Goal: Task Accomplishment & Management: Use online tool/utility

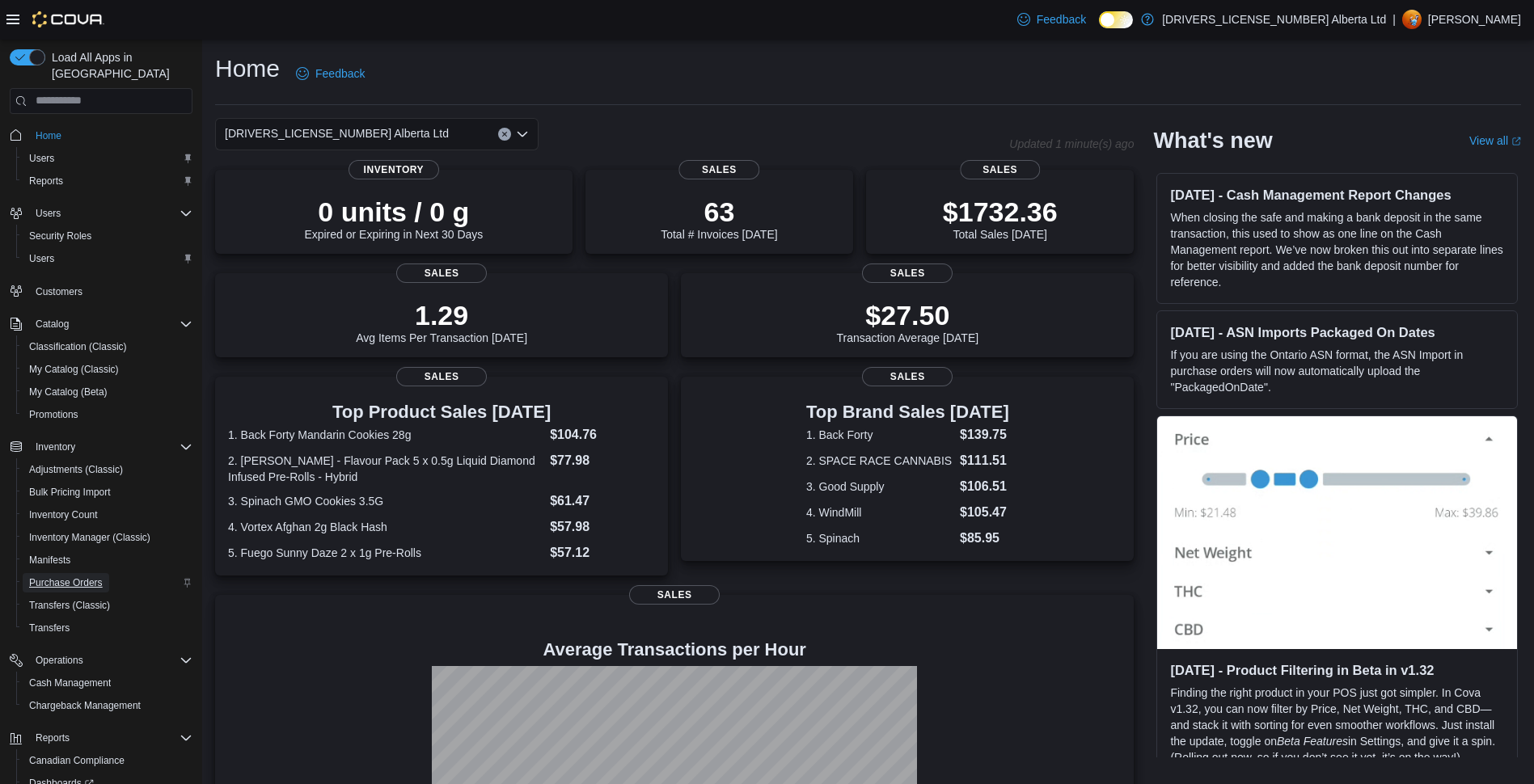
click at [46, 577] on span "Purchase Orders" at bounding box center [66, 583] width 74 height 13
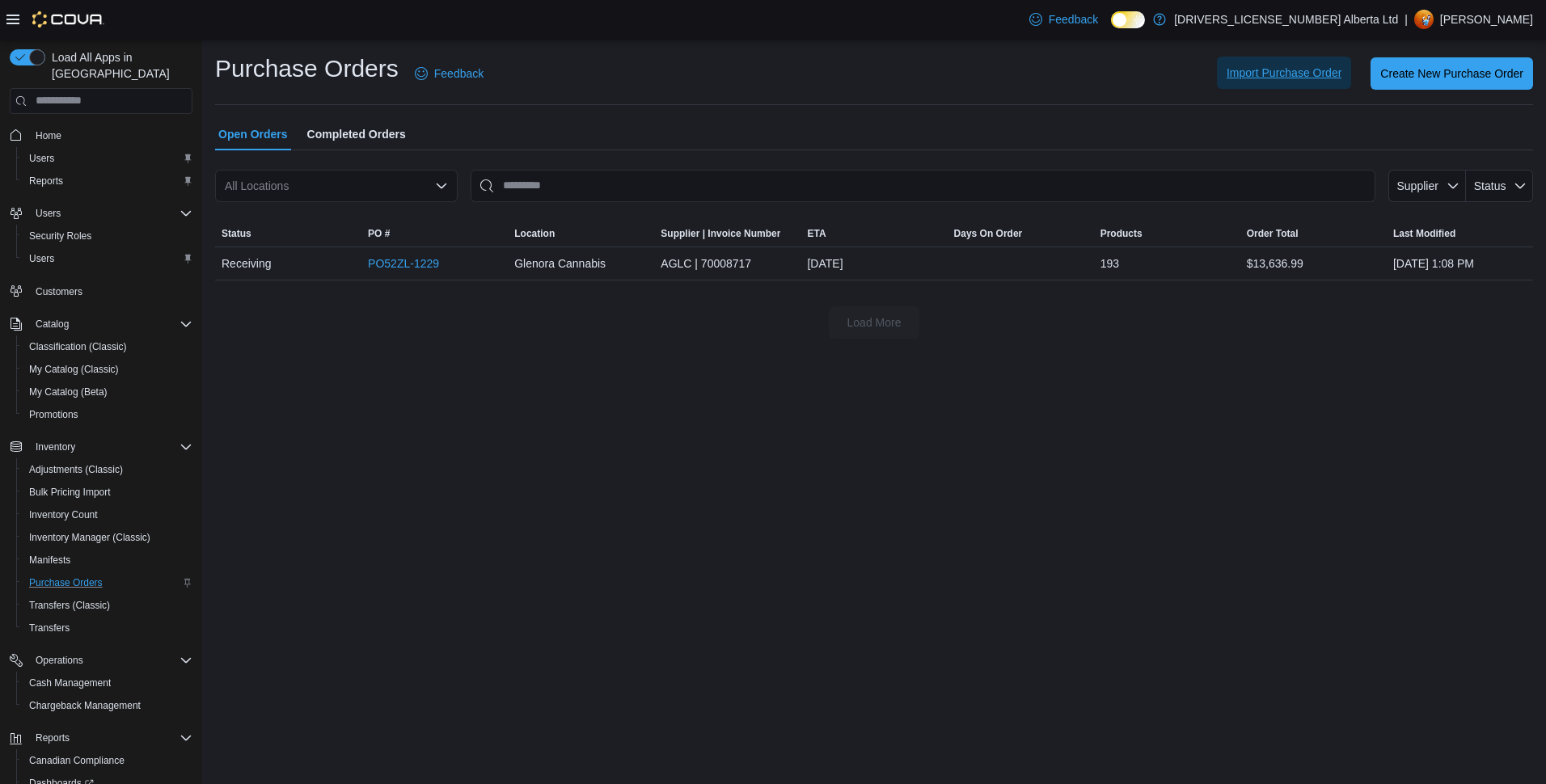
click at [1325, 78] on span "Import Purchase Order" at bounding box center [1284, 73] width 115 height 16
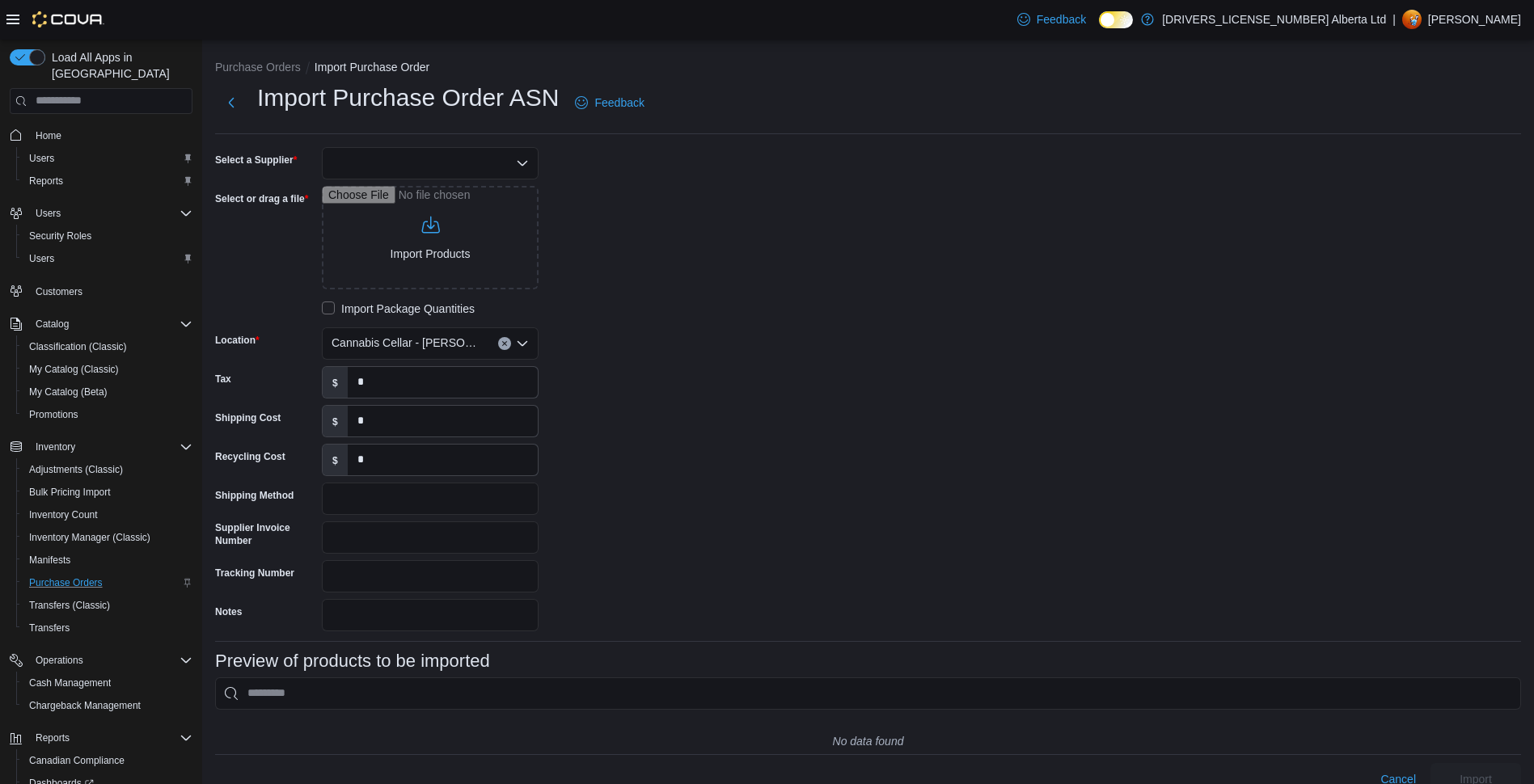
click at [360, 160] on div at bounding box center [430, 163] width 216 height 33
click at [371, 195] on span "AGLC" at bounding box center [440, 191] width 178 height 16
click at [367, 214] on input "Select or drag a file" at bounding box center [430, 238] width 216 height 104
type input "**********"
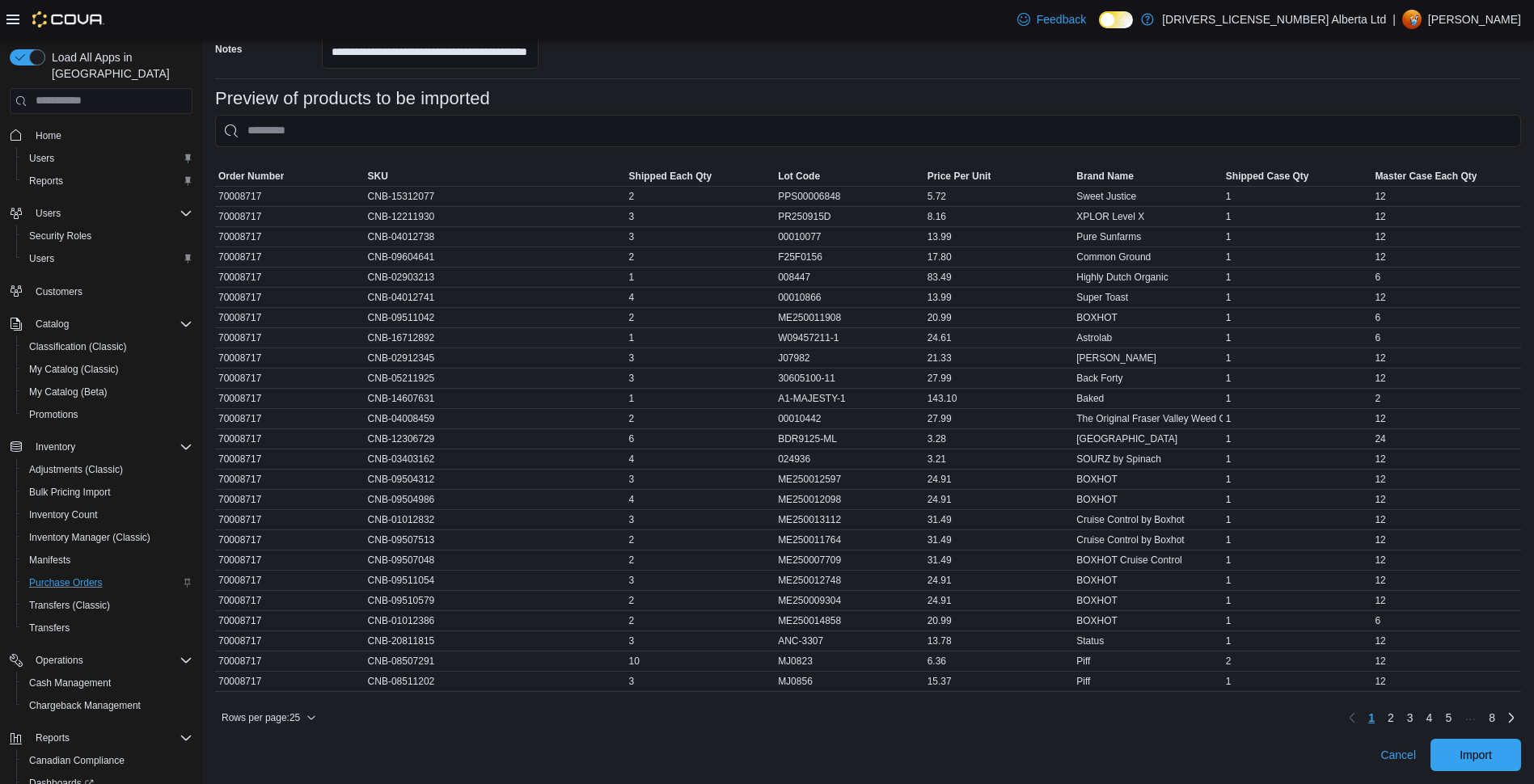
scroll to position [575, 0]
click at [1483, 746] on span "Import" at bounding box center [1475, 755] width 71 height 33
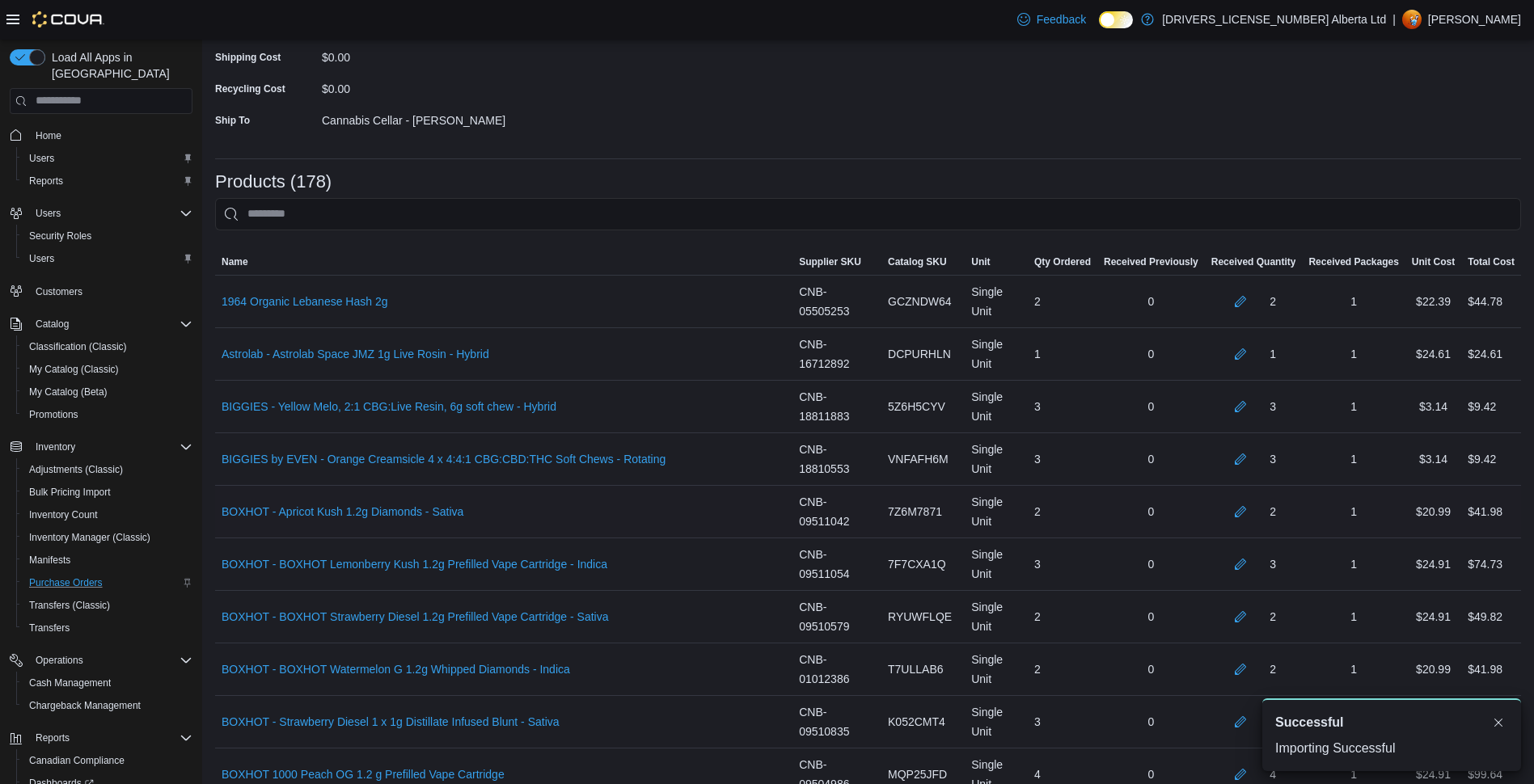
scroll to position [808, 0]
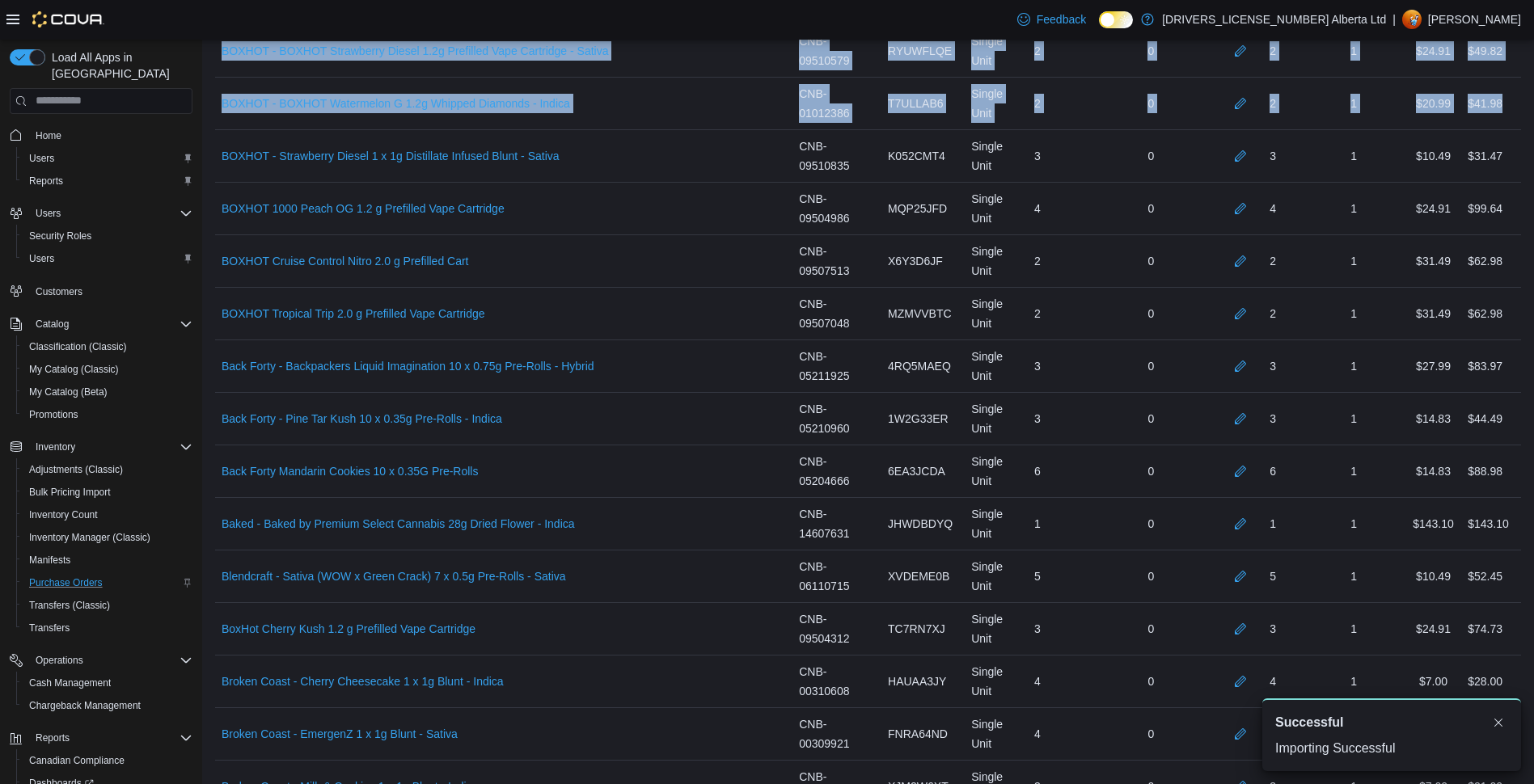
drag, startPoint x: 1530, startPoint y: 122, endPoint x: 1549, endPoint y: 354, distance: 232.8
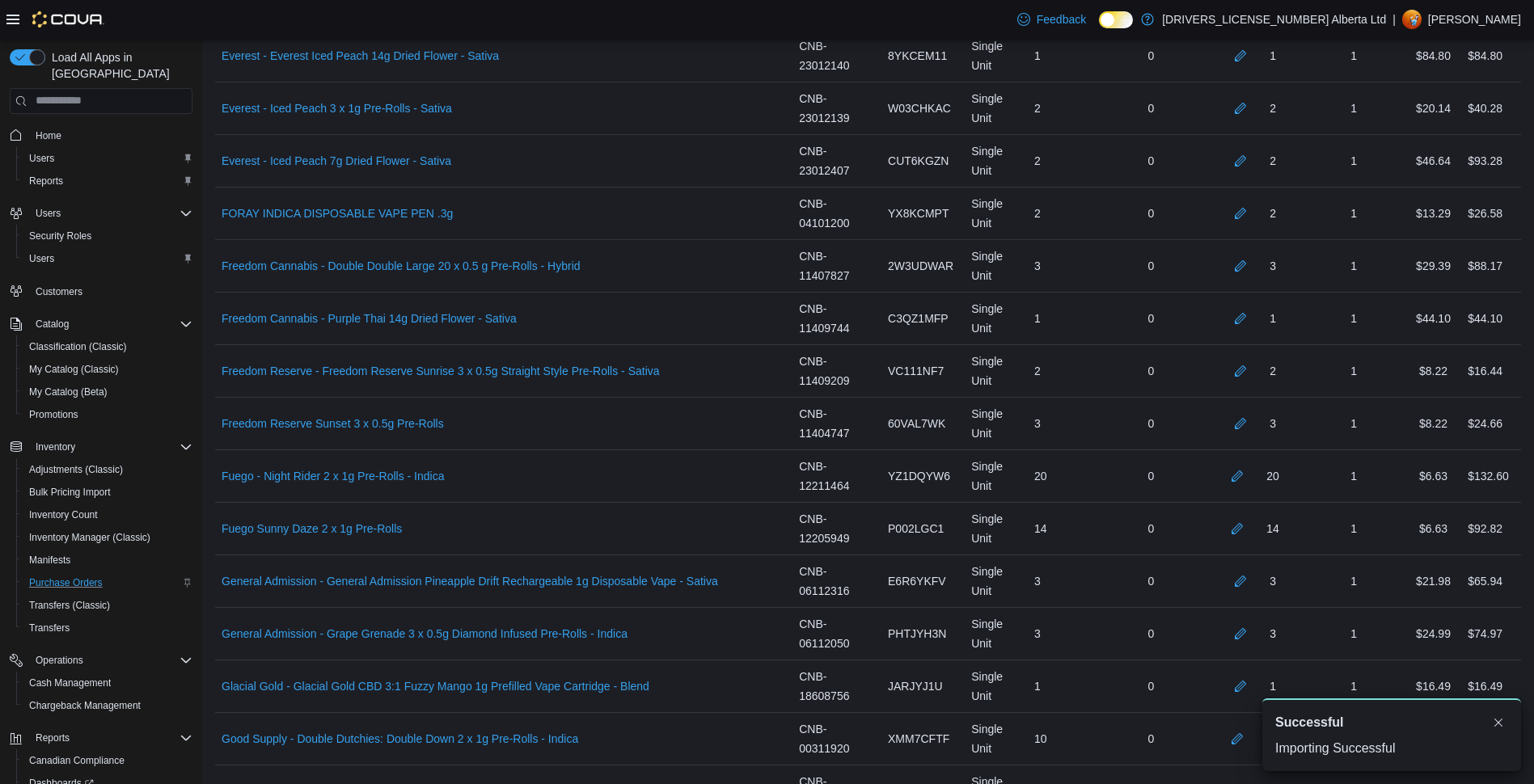
scroll to position [9345, 0]
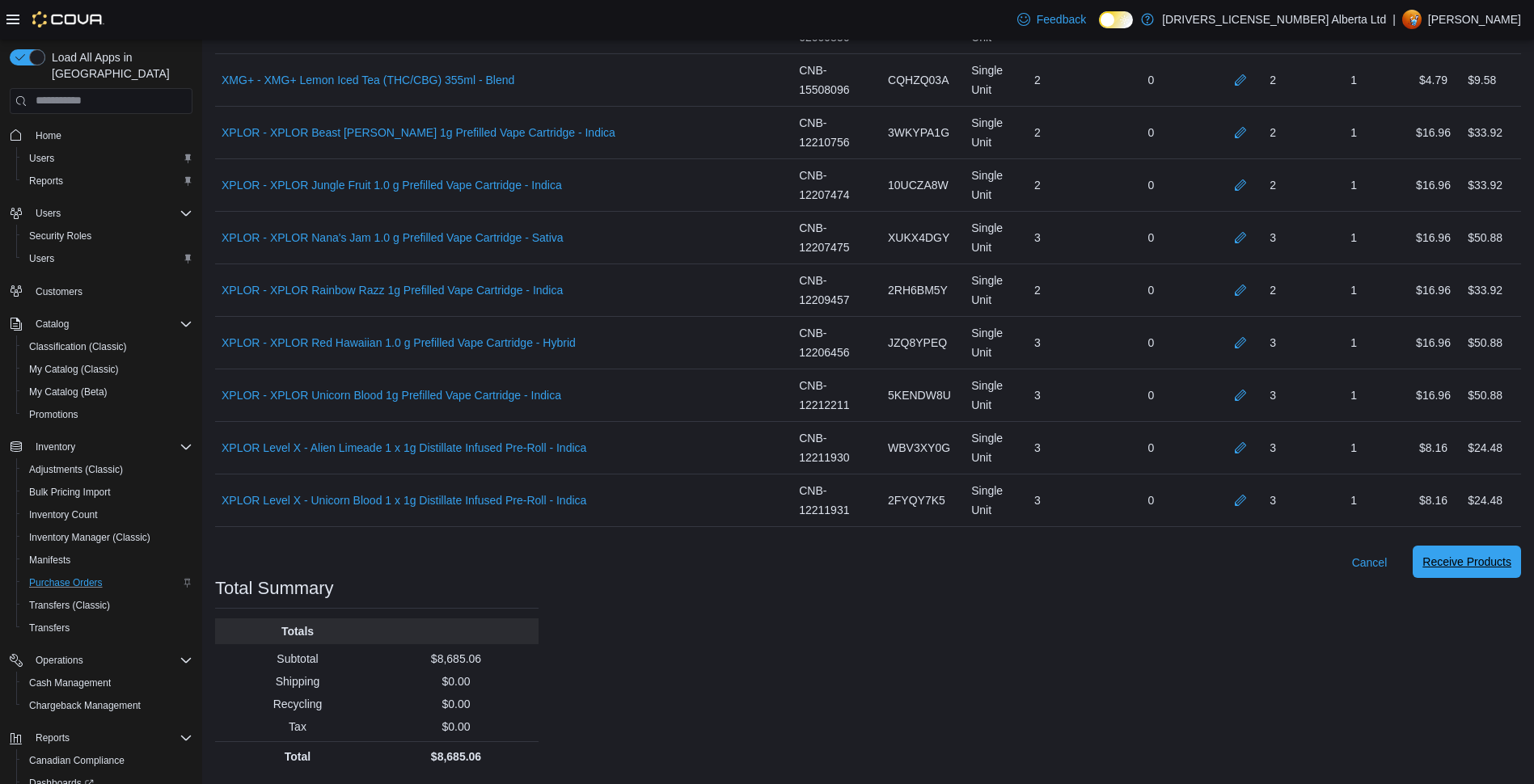
click at [1487, 557] on span "Receive Products" at bounding box center [1466, 562] width 89 height 16
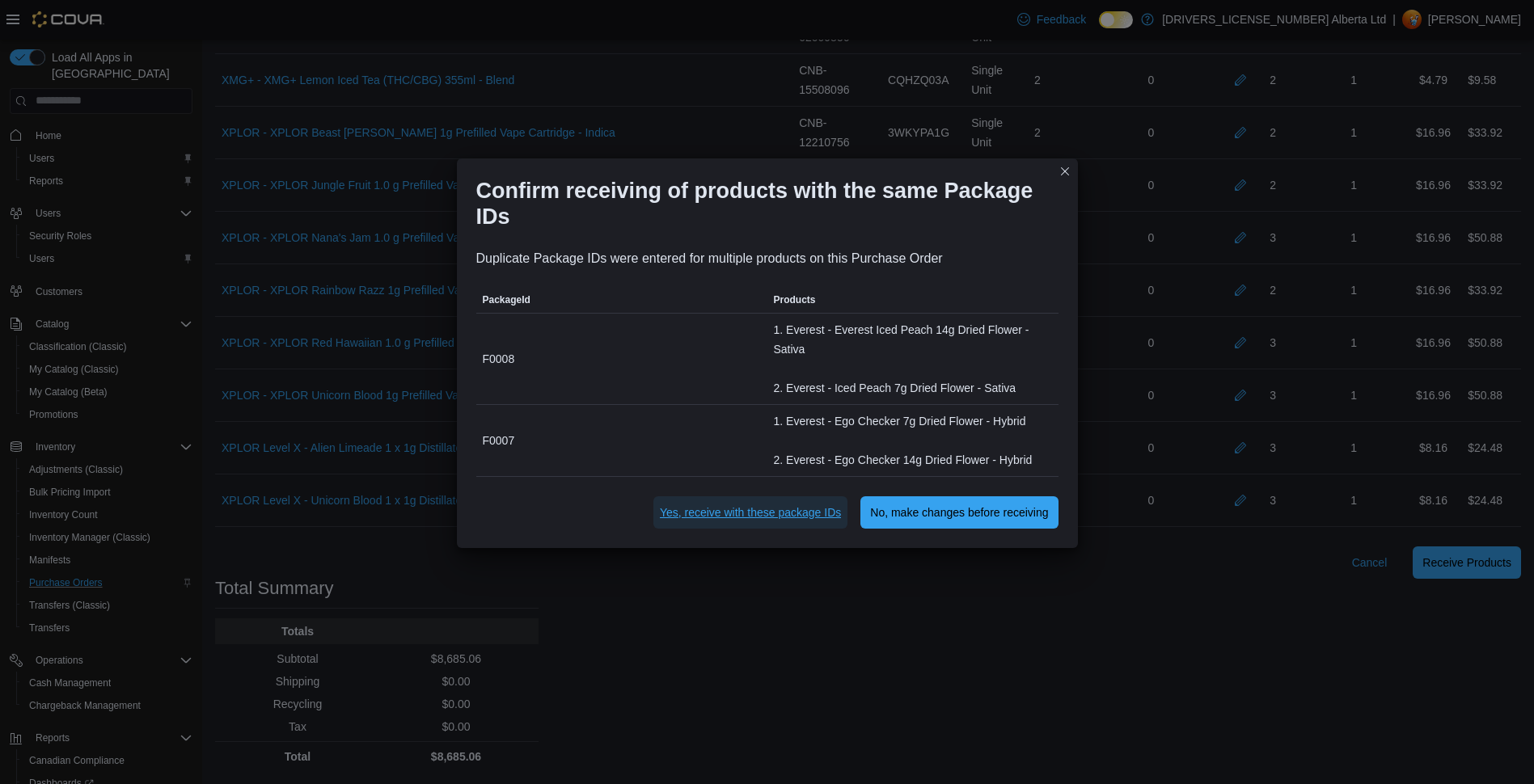
click at [765, 527] on span "Yes, receive with these package IDs" at bounding box center [751, 513] width 181 height 33
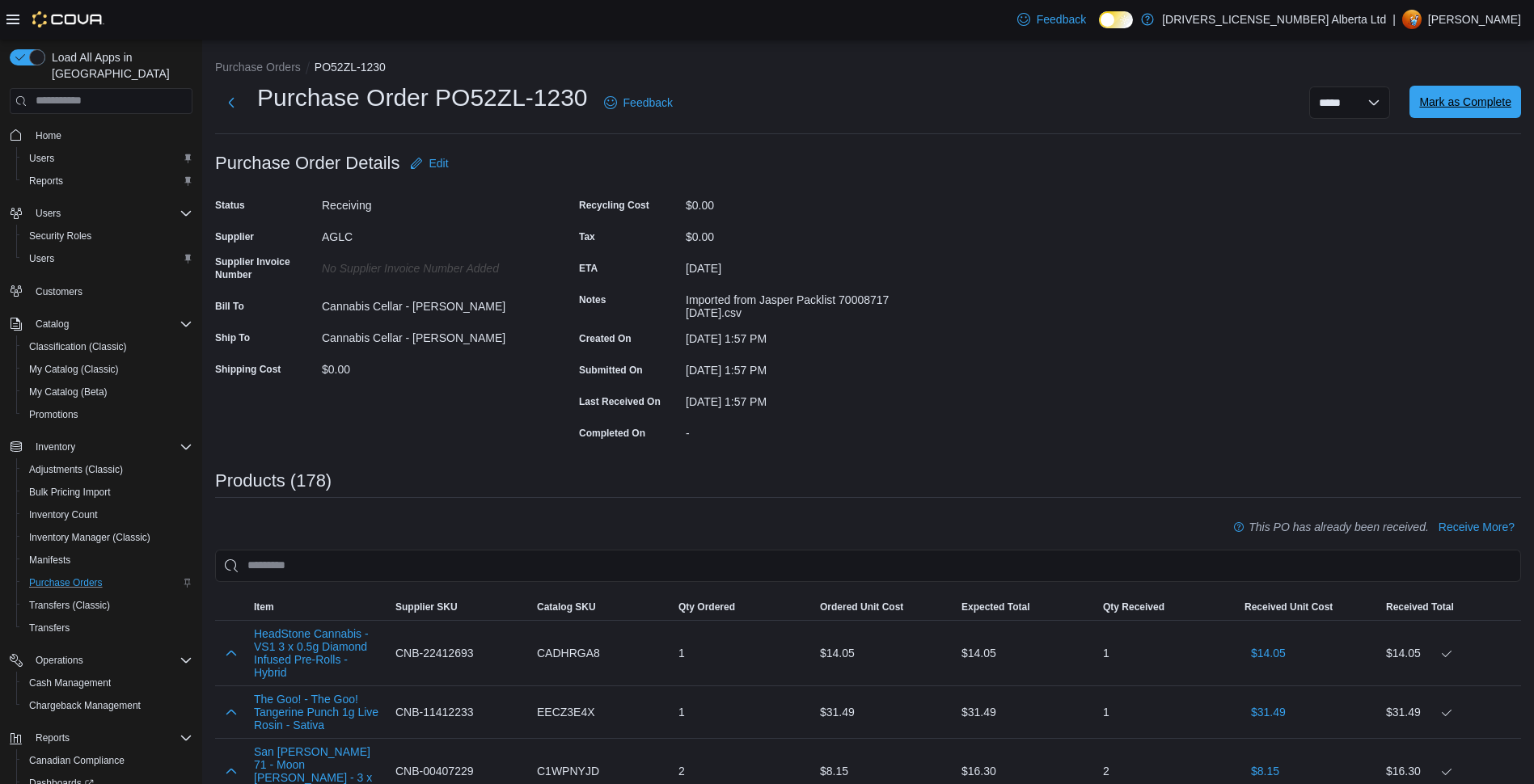
click at [1438, 93] on span "Mark as Complete" at bounding box center [1465, 102] width 92 height 33
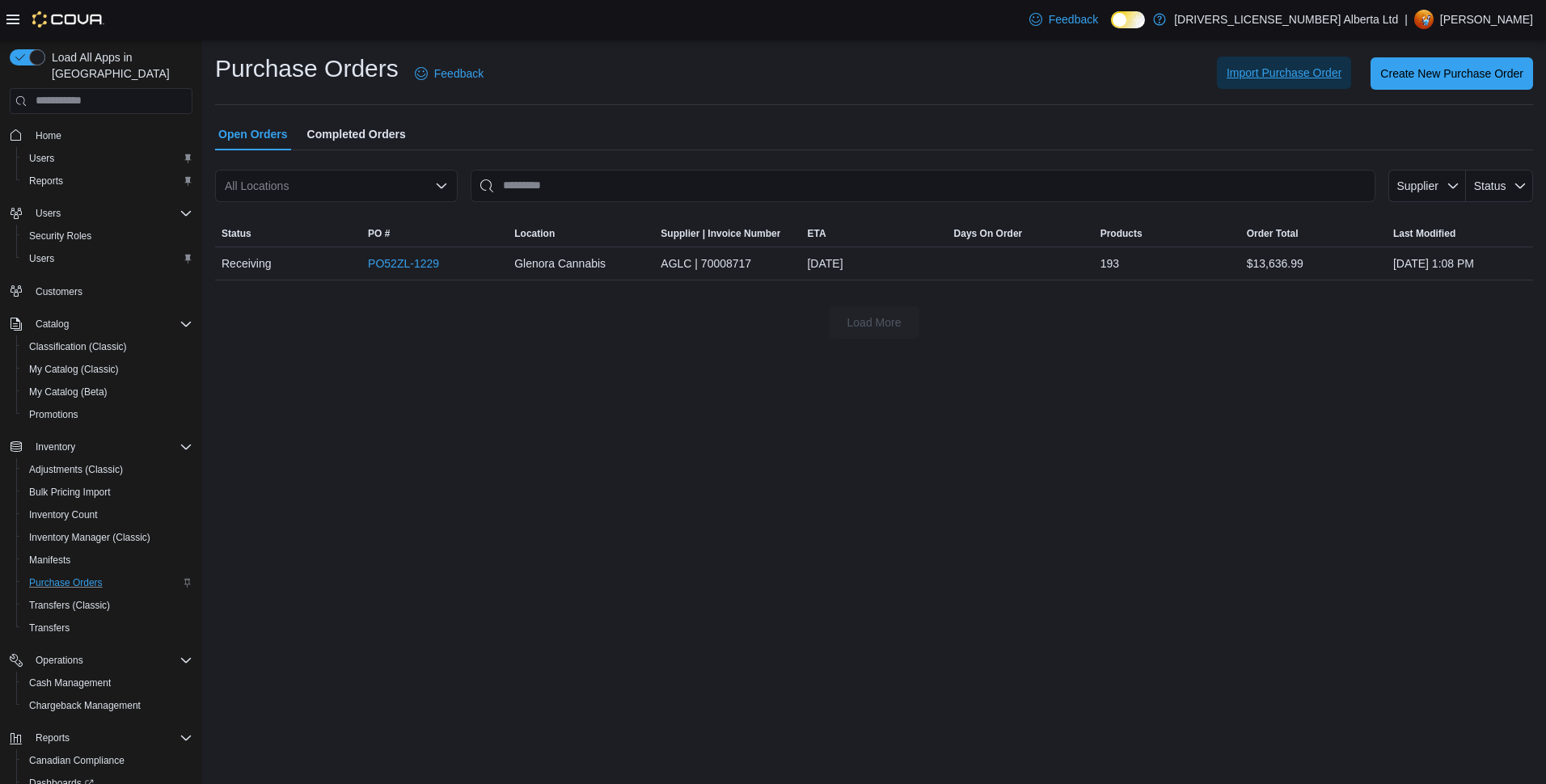
click at [1331, 66] on span "Import Purchase Order" at bounding box center [1284, 73] width 115 height 16
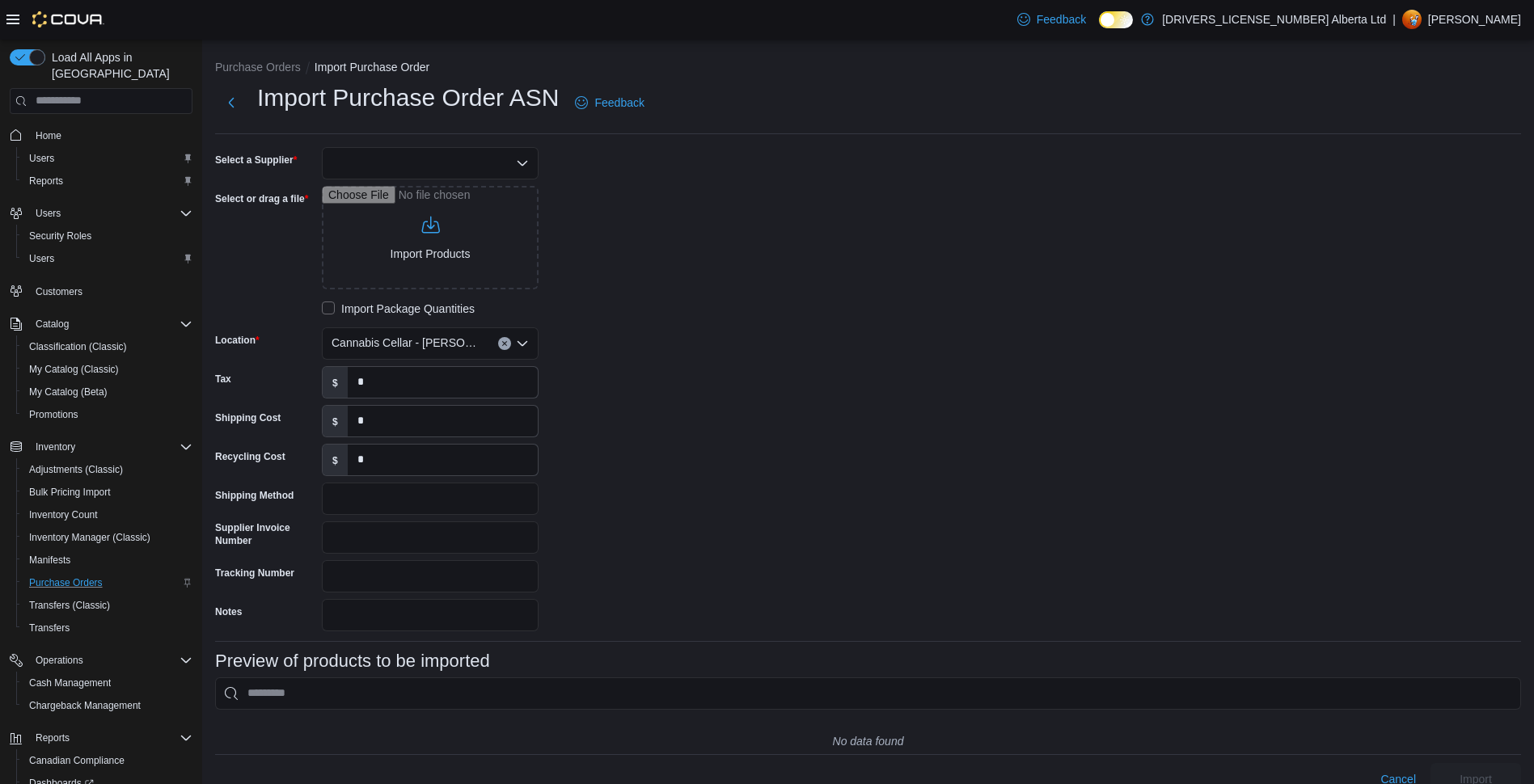
click at [507, 156] on div at bounding box center [430, 163] width 216 height 33
click at [479, 189] on span "AGLC" at bounding box center [440, 191] width 178 height 16
click at [431, 218] on input "Select or drag a file" at bounding box center [430, 238] width 216 height 104
type input "**********"
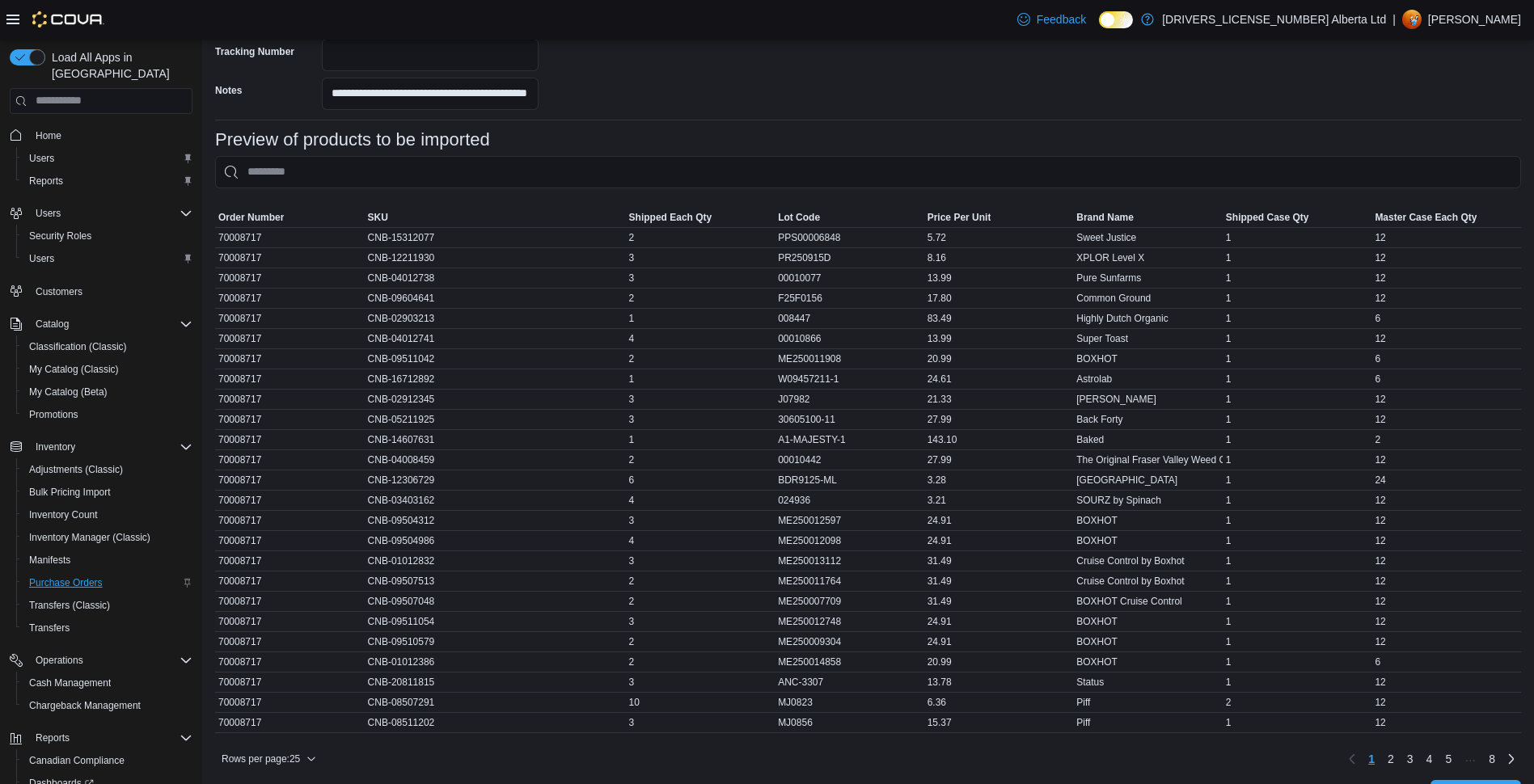
scroll to position [575, 0]
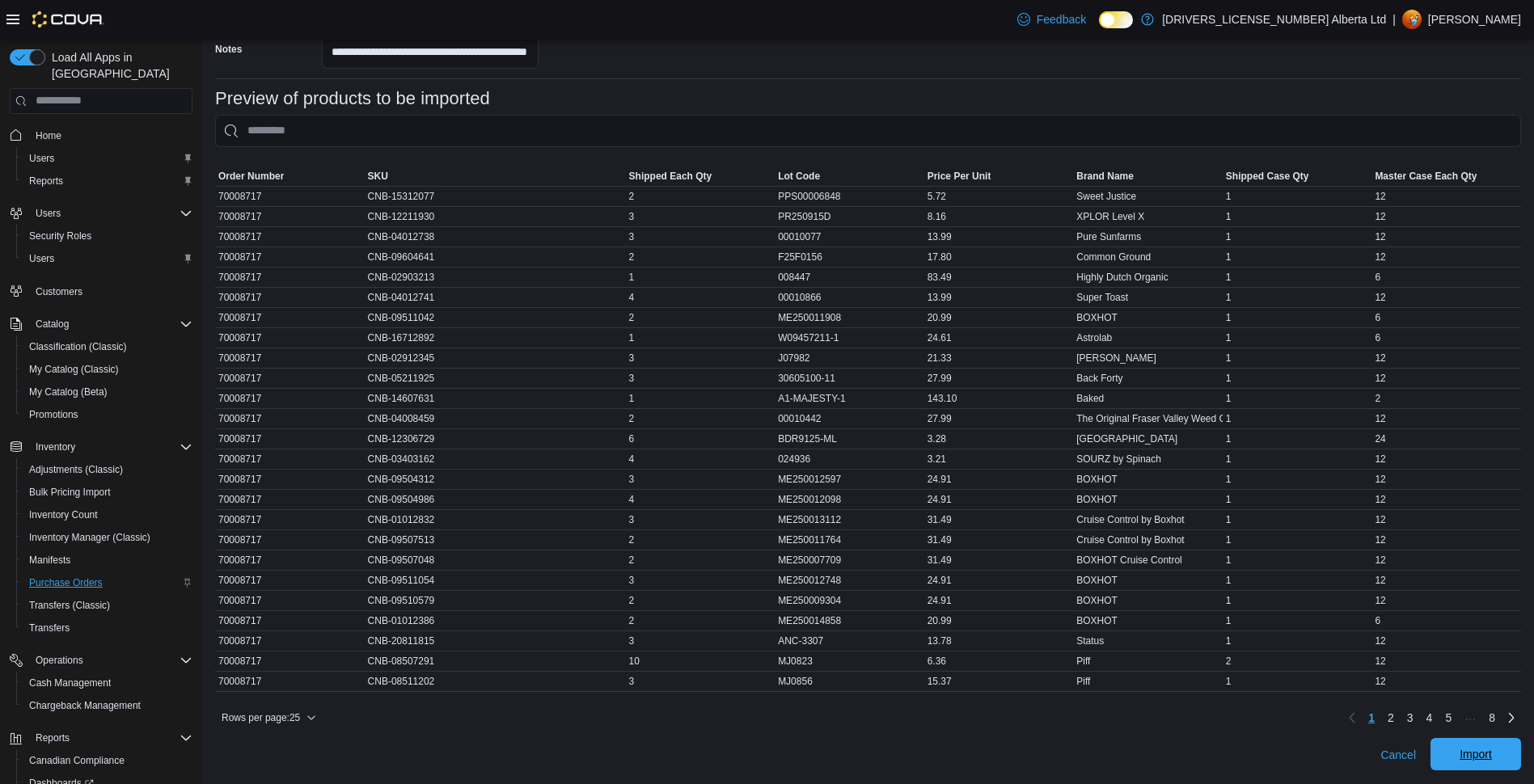
click at [1506, 740] on span "Import" at bounding box center [1475, 755] width 71 height 33
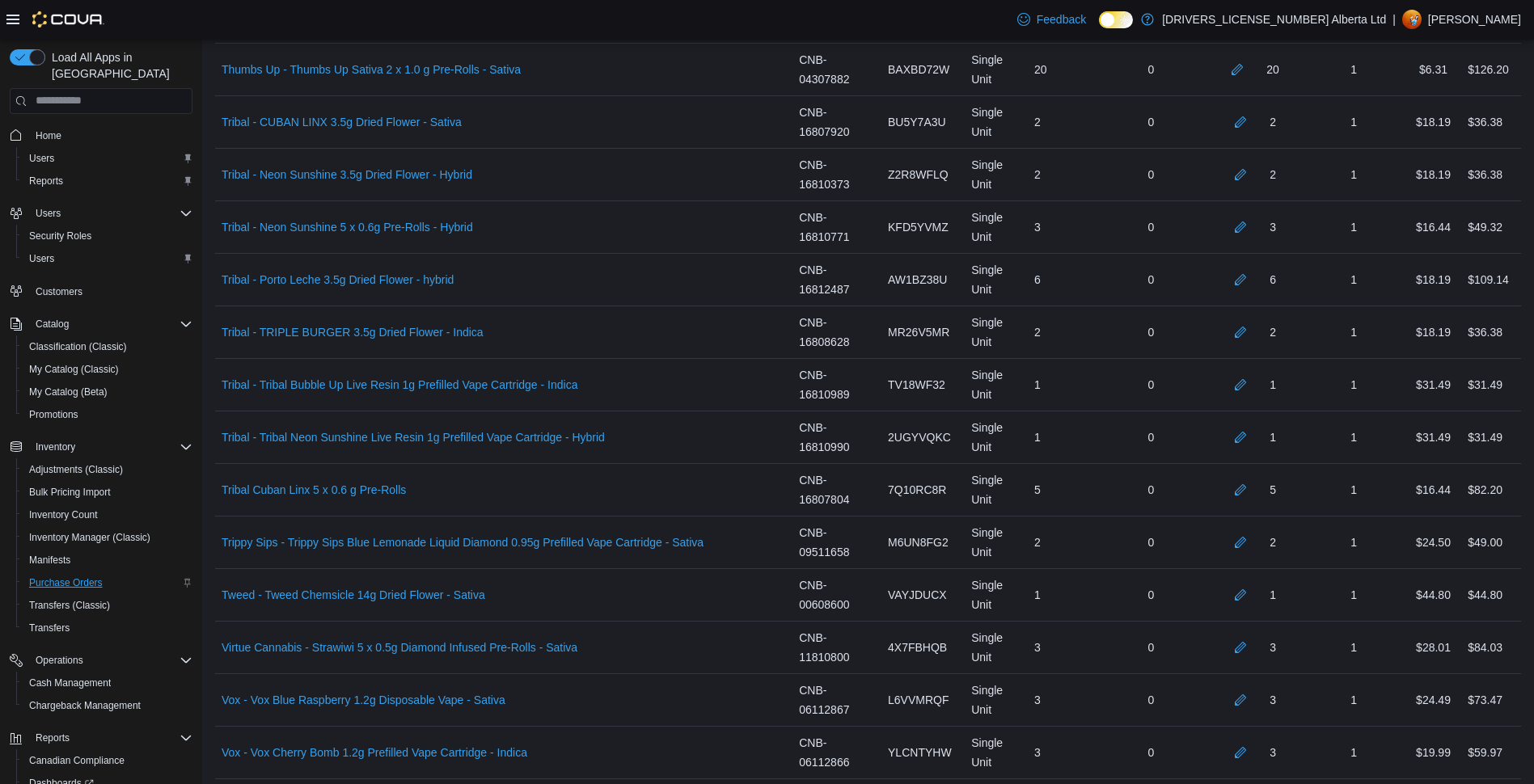
scroll to position [9345, 0]
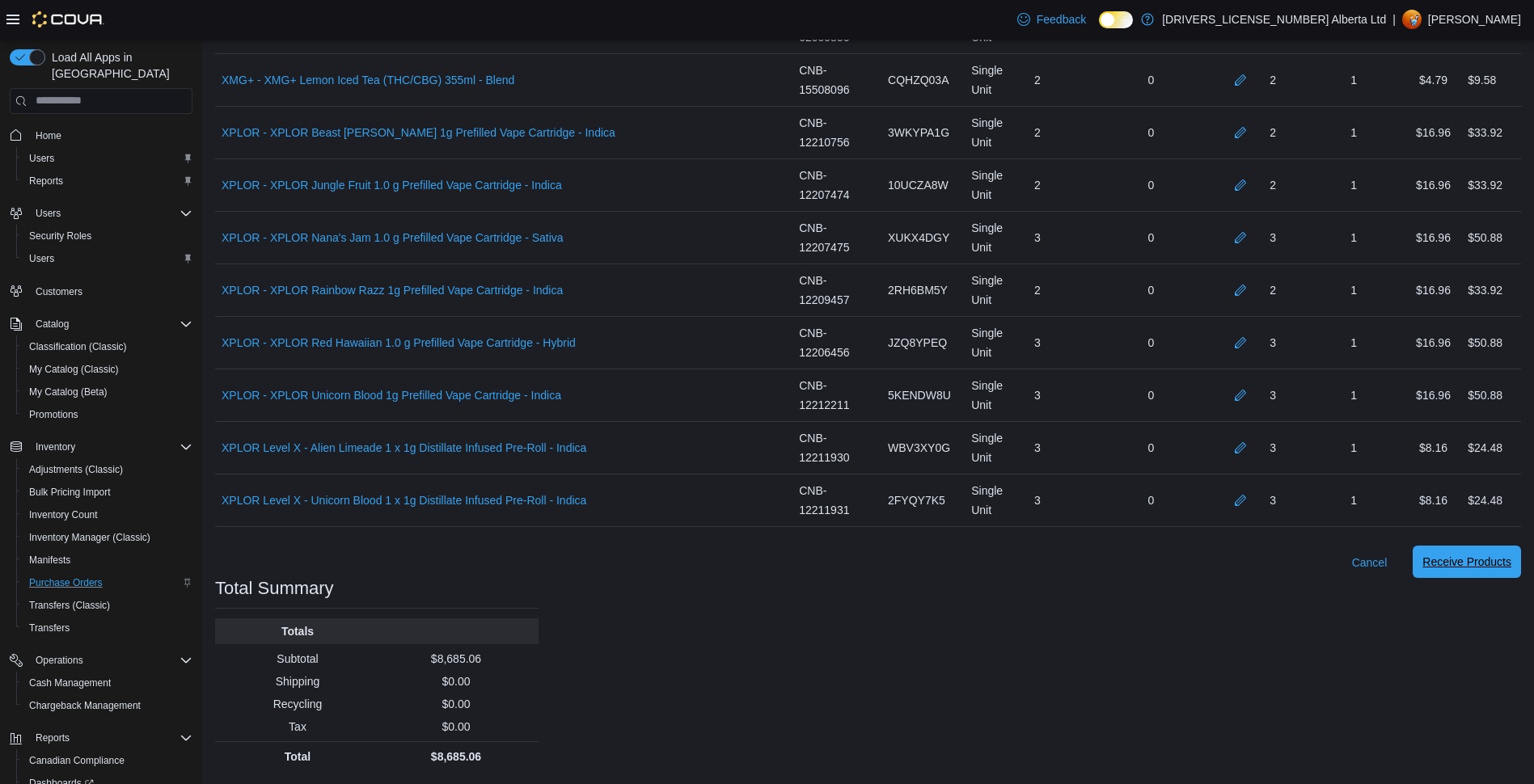
click at [1508, 560] on span "Receive Products" at bounding box center [1466, 562] width 89 height 16
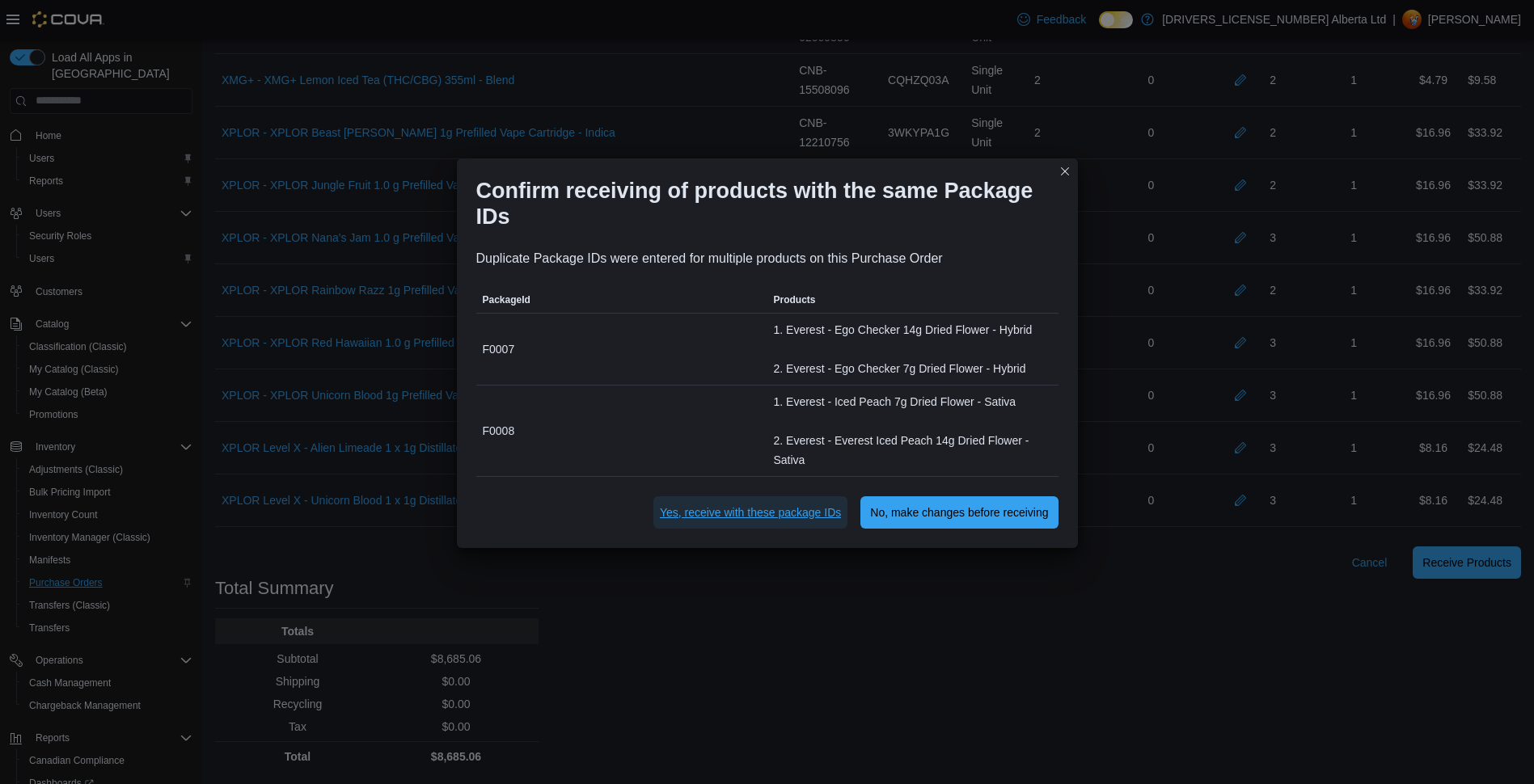
click at [770, 524] on span "Yes, receive with these package IDs" at bounding box center [751, 513] width 181 height 33
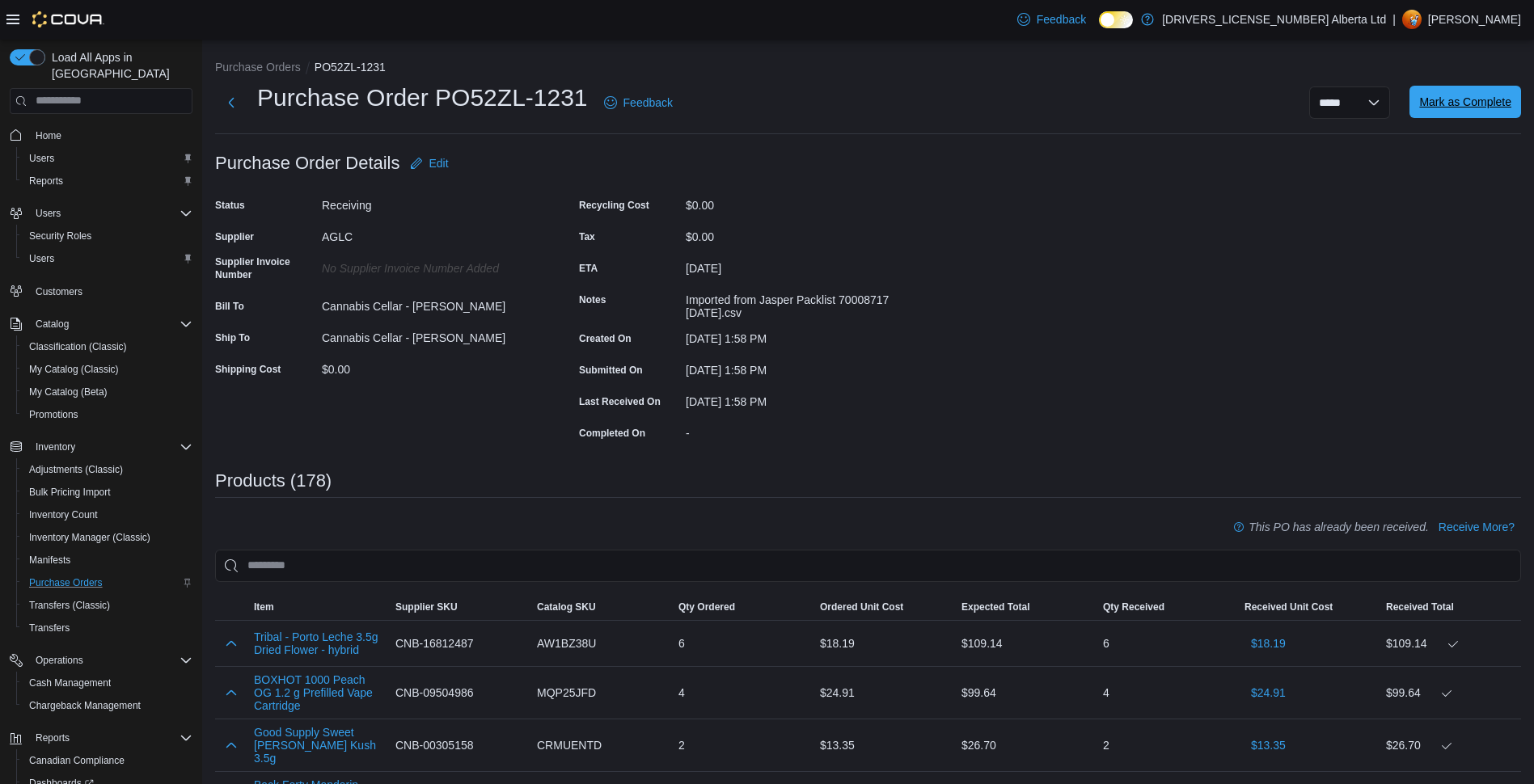
click at [1483, 108] on span "Mark as Complete" at bounding box center [1465, 102] width 92 height 16
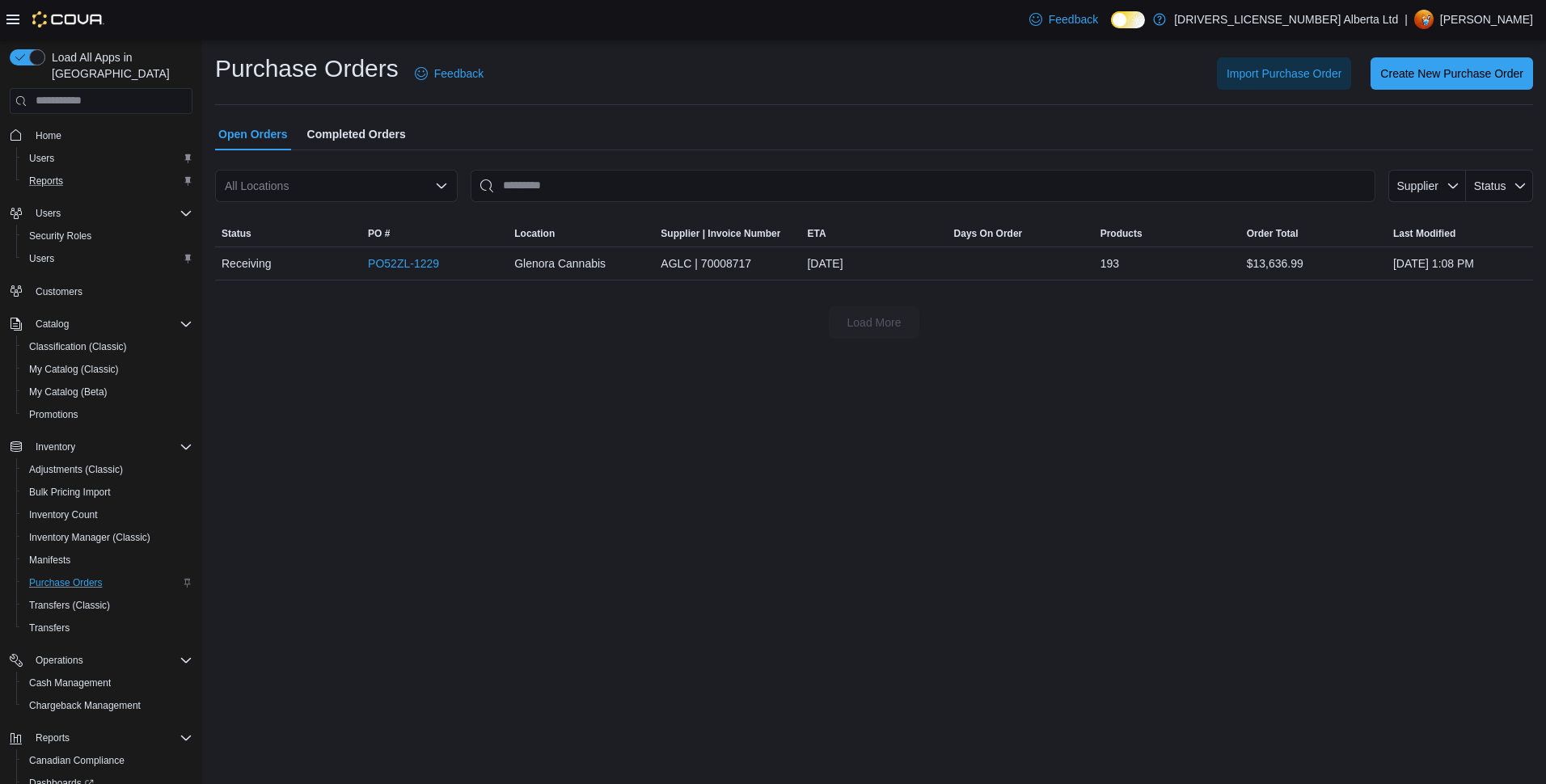
click at [102, 172] on div "Reports" at bounding box center [108, 181] width 170 height 20
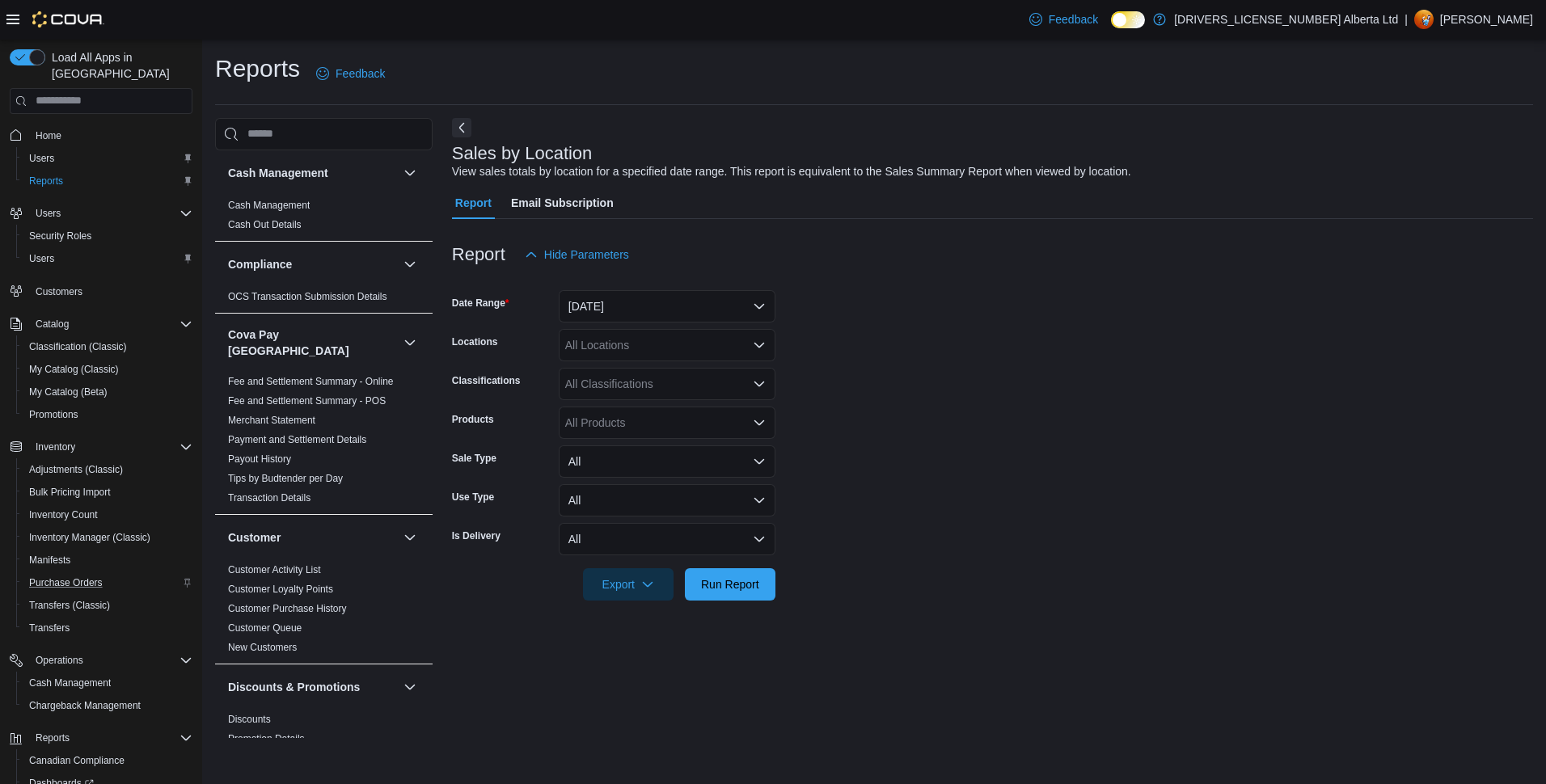
click at [640, 333] on div "All Locations" at bounding box center [666, 345] width 216 height 33
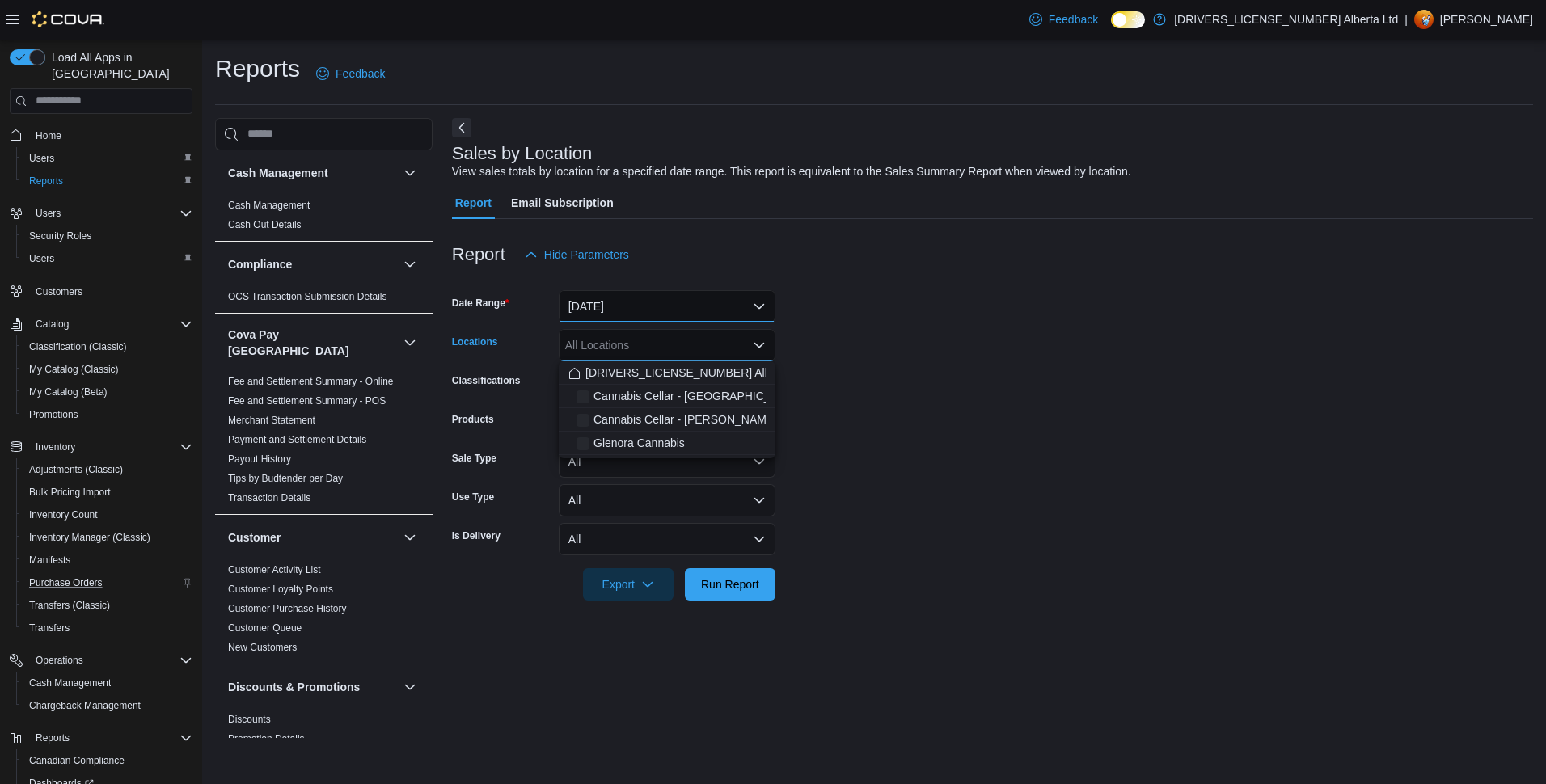
click at [636, 308] on button "[DATE]" at bounding box center [666, 306] width 216 height 33
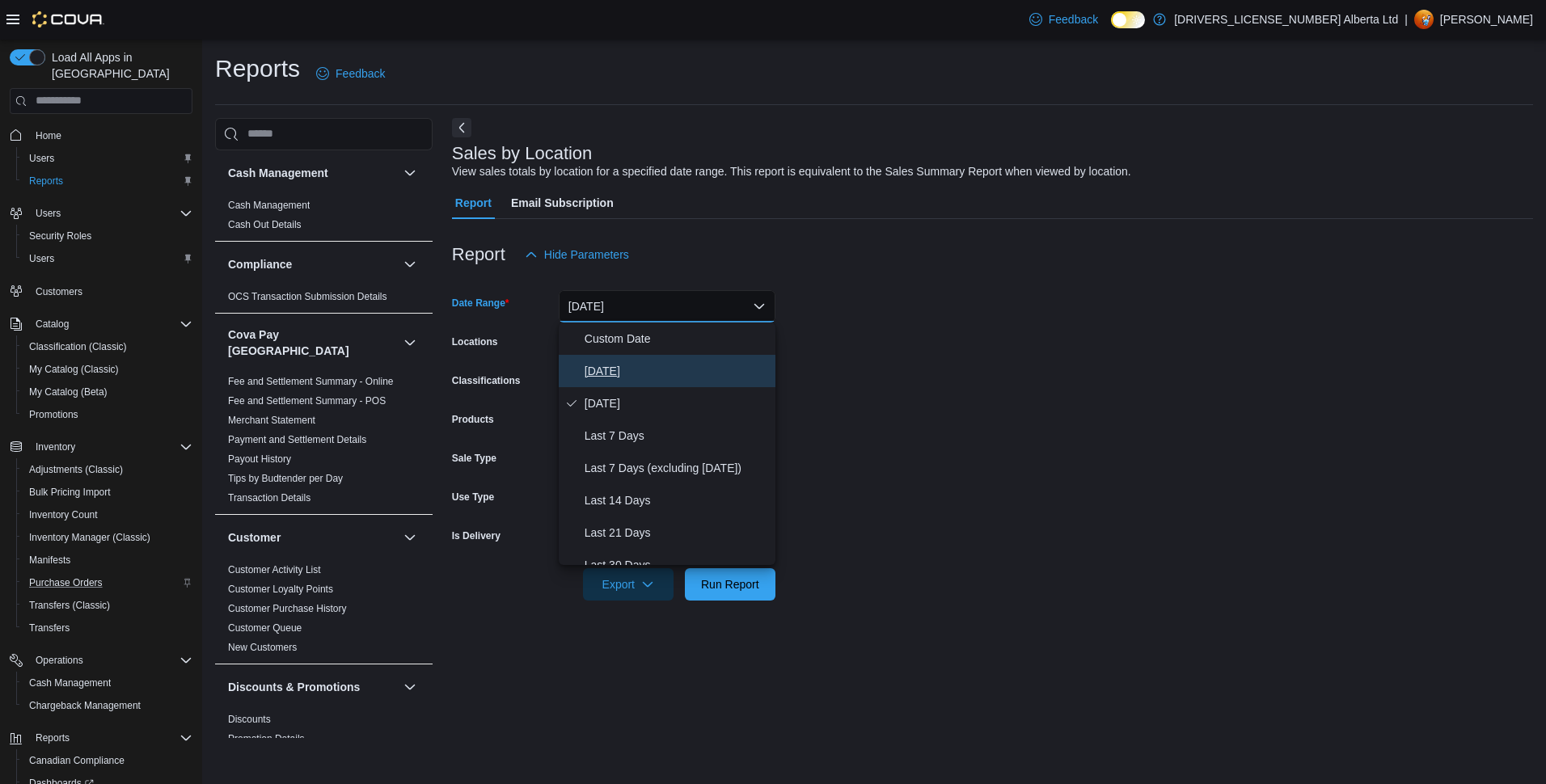
click at [633, 362] on span "[DATE]" at bounding box center [677, 372] width 185 height 20
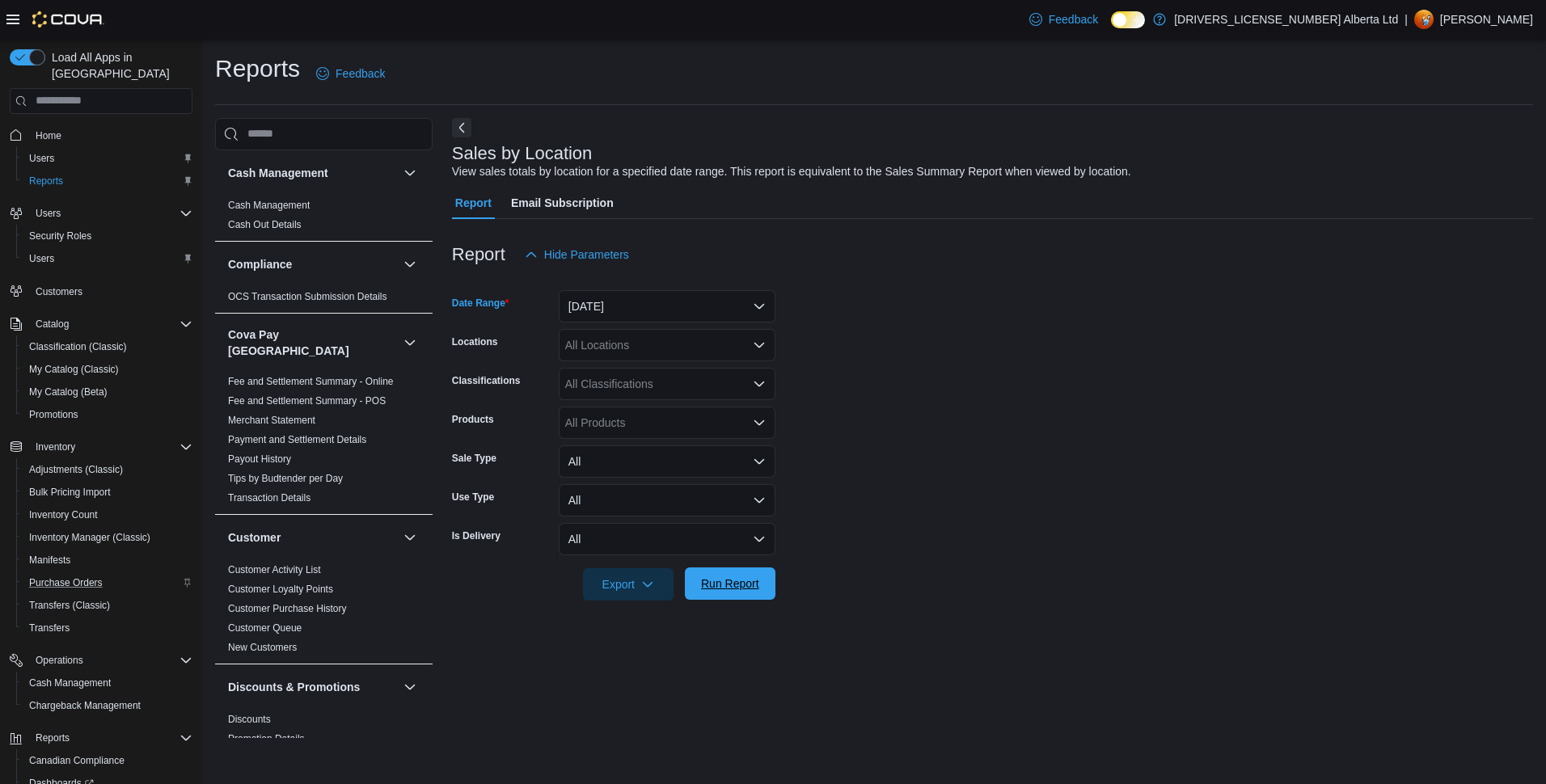
click at [737, 579] on span "Run Report" at bounding box center [729, 584] width 58 height 16
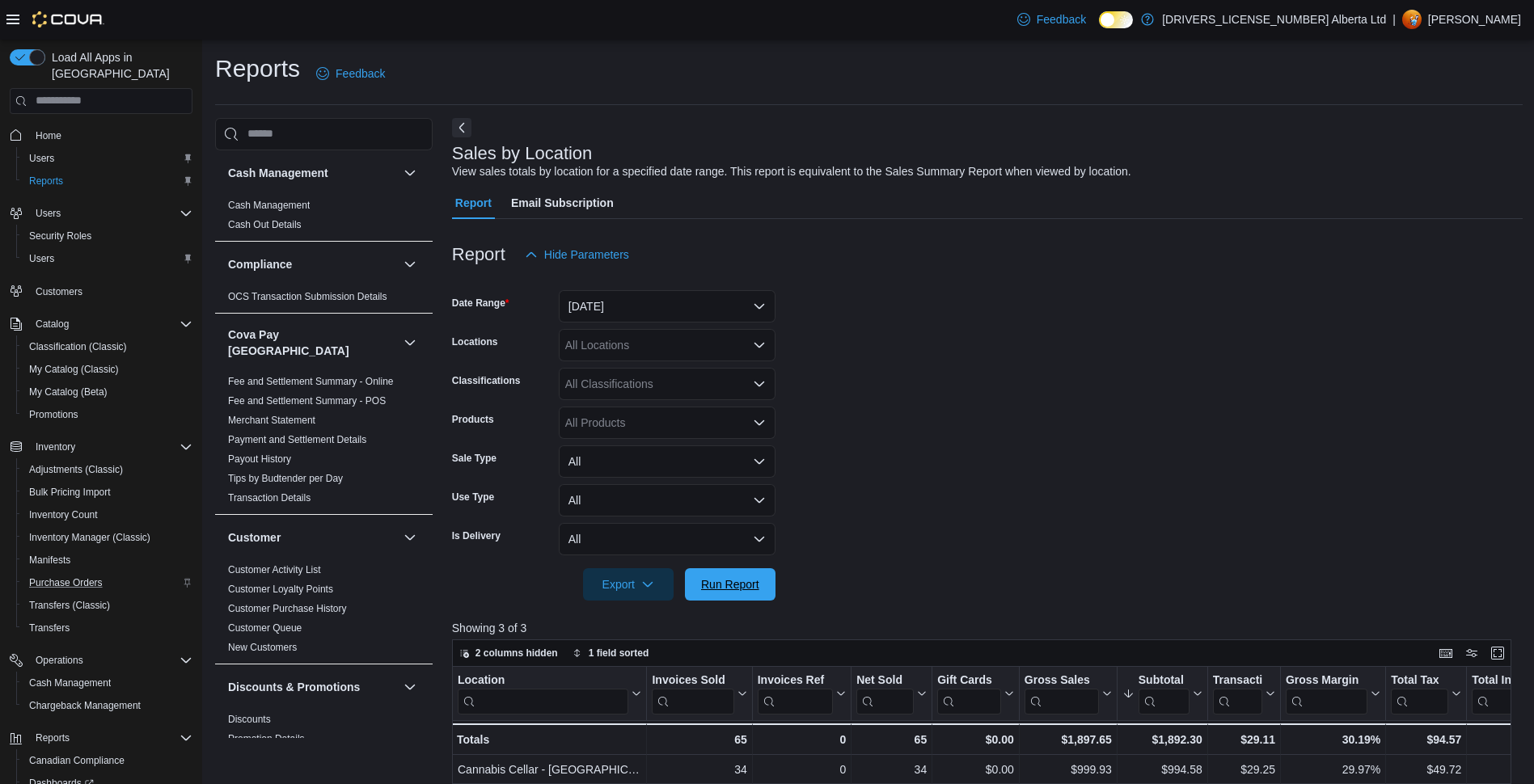
drag, startPoint x: 712, startPoint y: 584, endPoint x: 840, endPoint y: 424, distance: 204.9
click at [712, 584] on span "Run Report" at bounding box center [729, 585] width 58 height 16
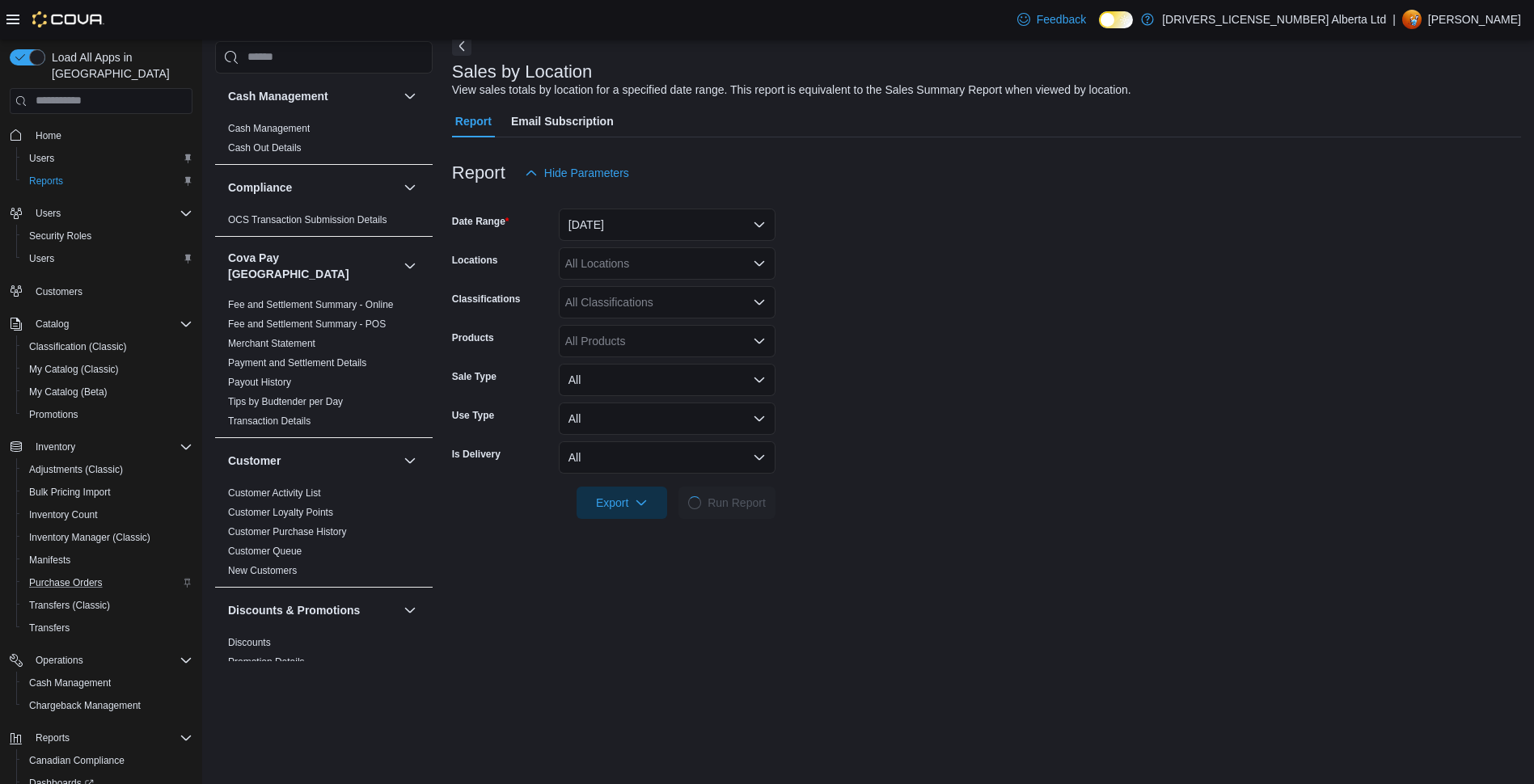
scroll to position [162, 0]
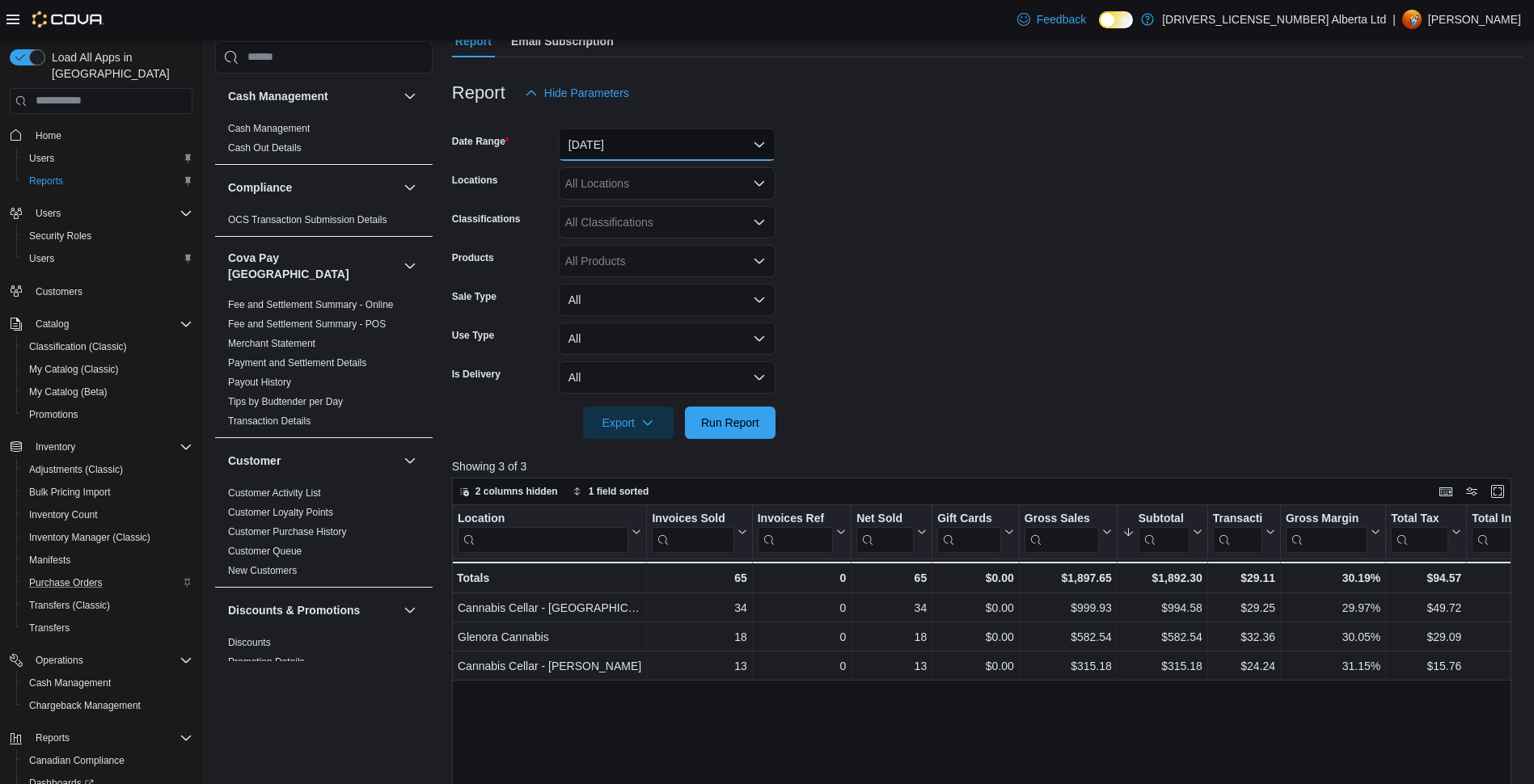
click at [662, 151] on button "[DATE]" at bounding box center [667, 145] width 216 height 33
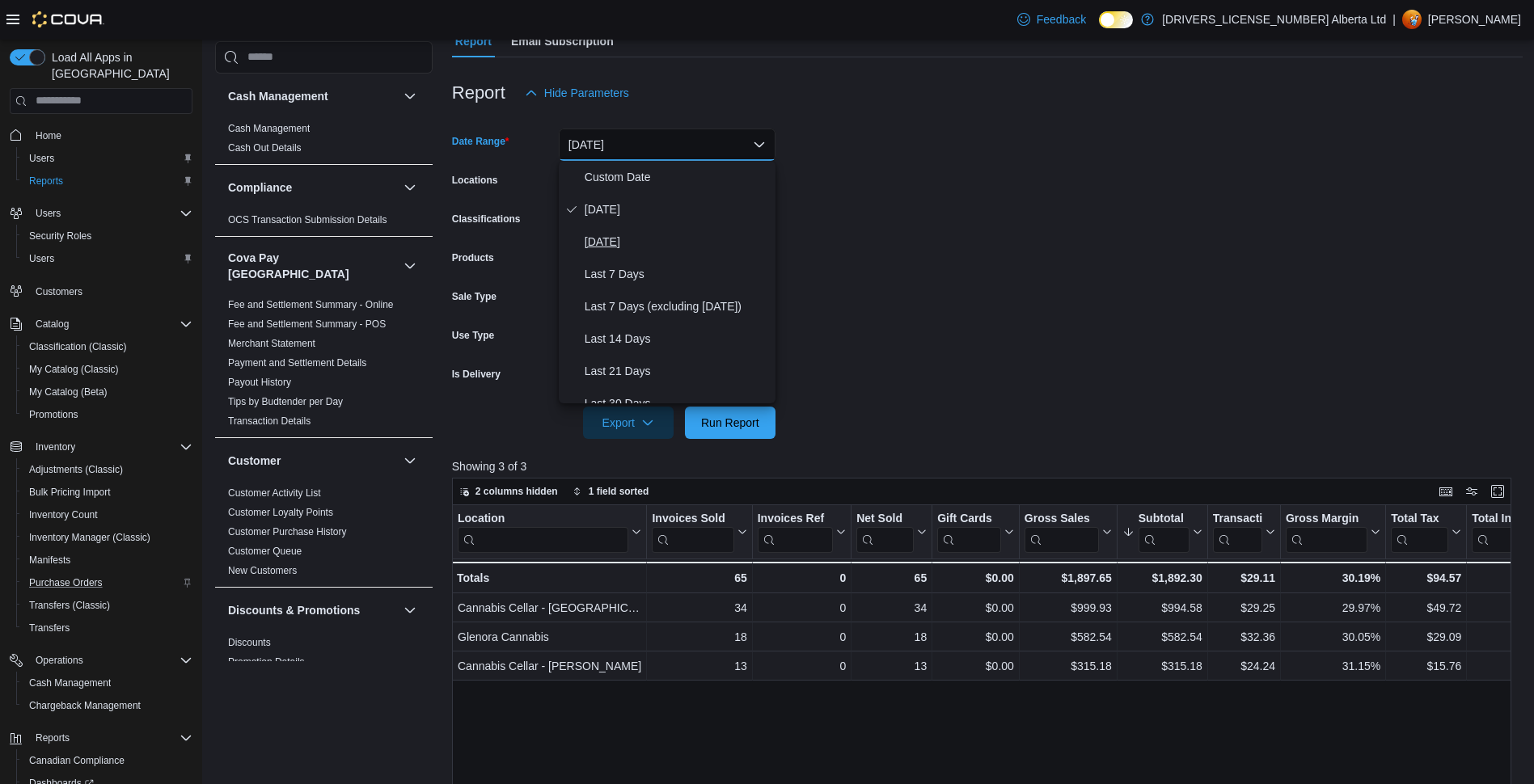
drag, startPoint x: 647, startPoint y: 202, endPoint x: 646, endPoint y: 231, distance: 29.0
click at [646, 231] on div "Custom Date [DATE] [DATE] Last 7 Days Last 7 Days (excluding [DATE]) Last 14 Da…" at bounding box center [667, 282] width 216 height 243
click at [646, 232] on span "[DATE]" at bounding box center [677, 242] width 185 height 20
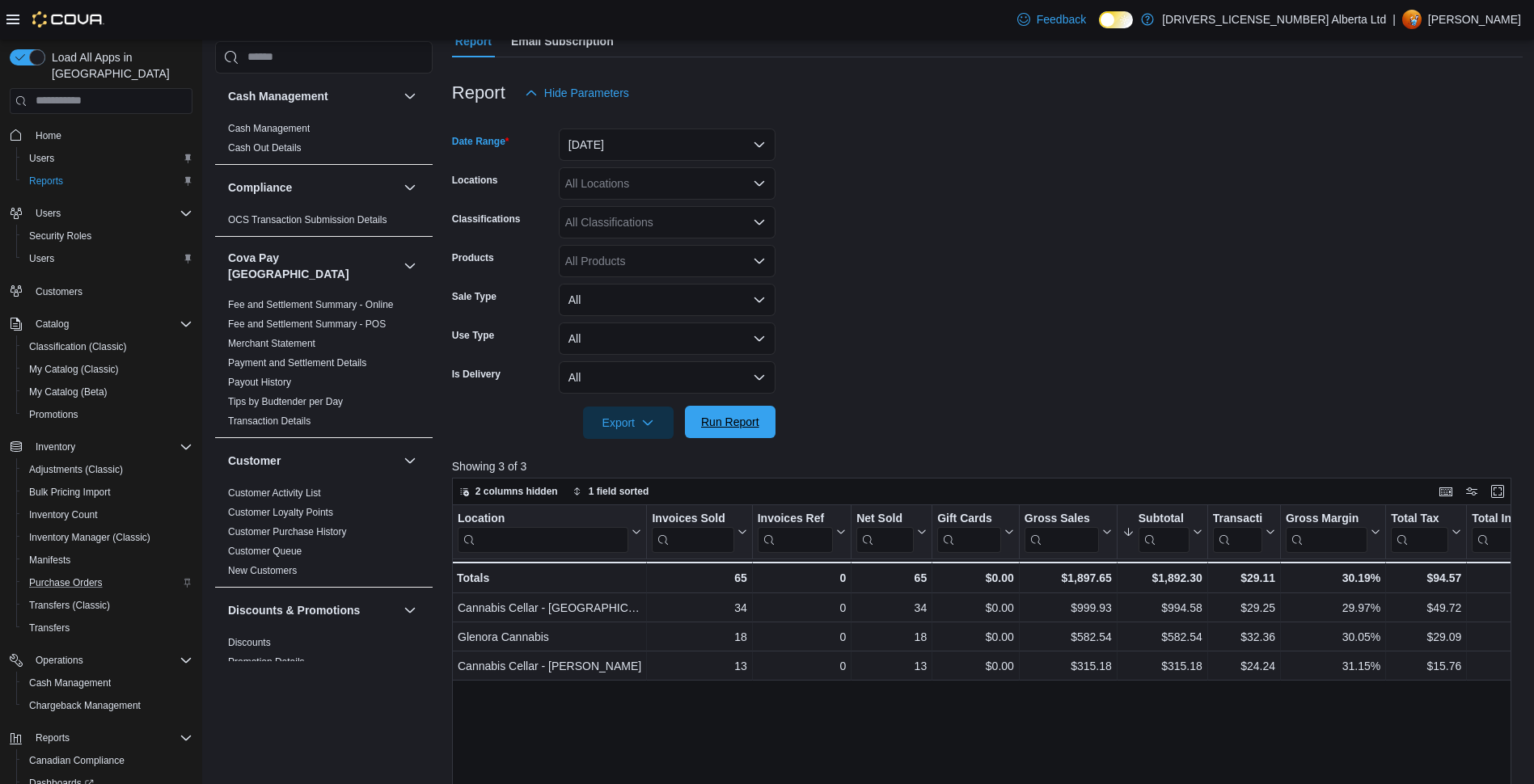
click at [733, 407] on span "Run Report" at bounding box center [729, 422] width 71 height 33
click at [670, 144] on button "[DATE]" at bounding box center [667, 145] width 216 height 33
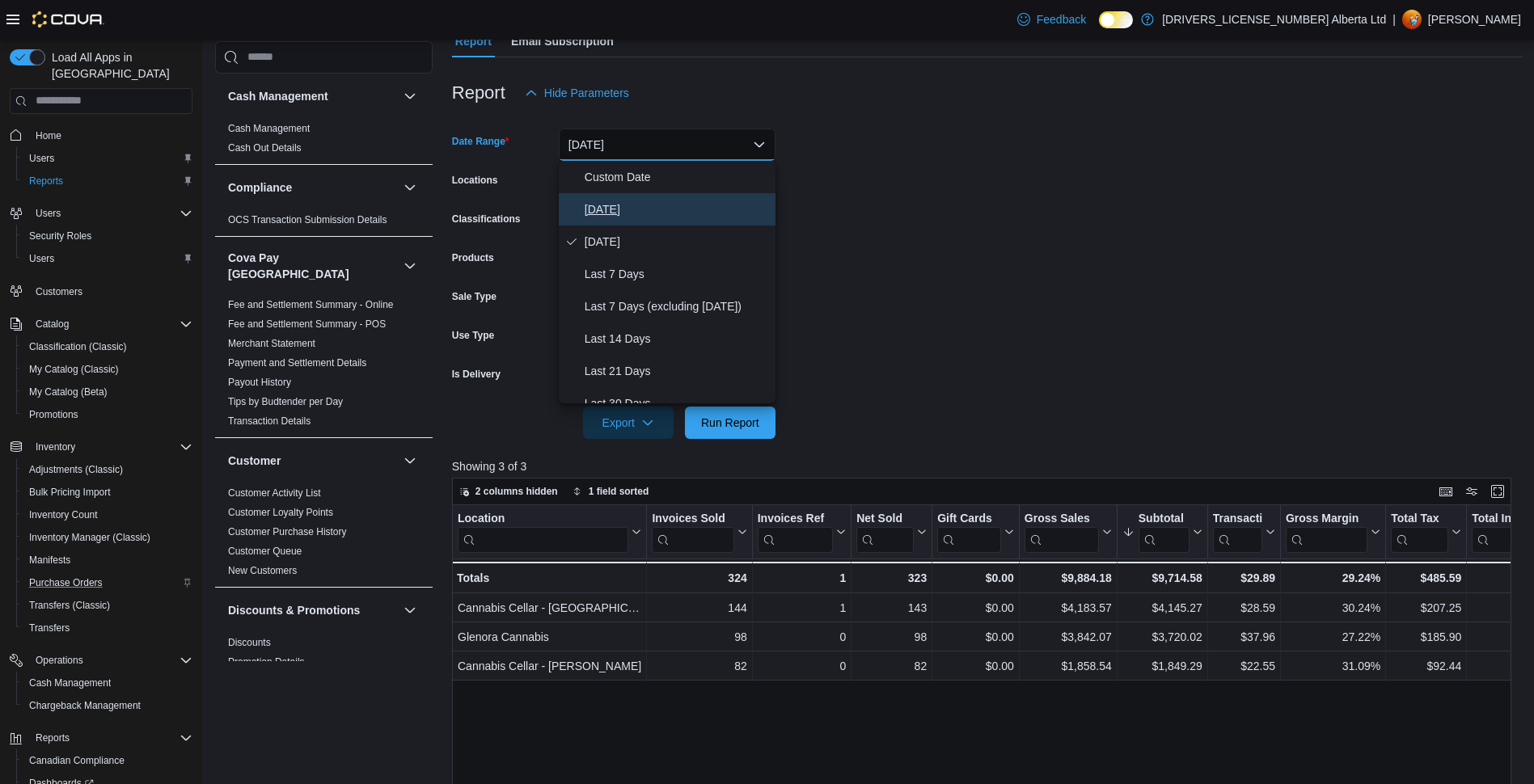
click at [660, 208] on span "[DATE]" at bounding box center [677, 210] width 185 height 20
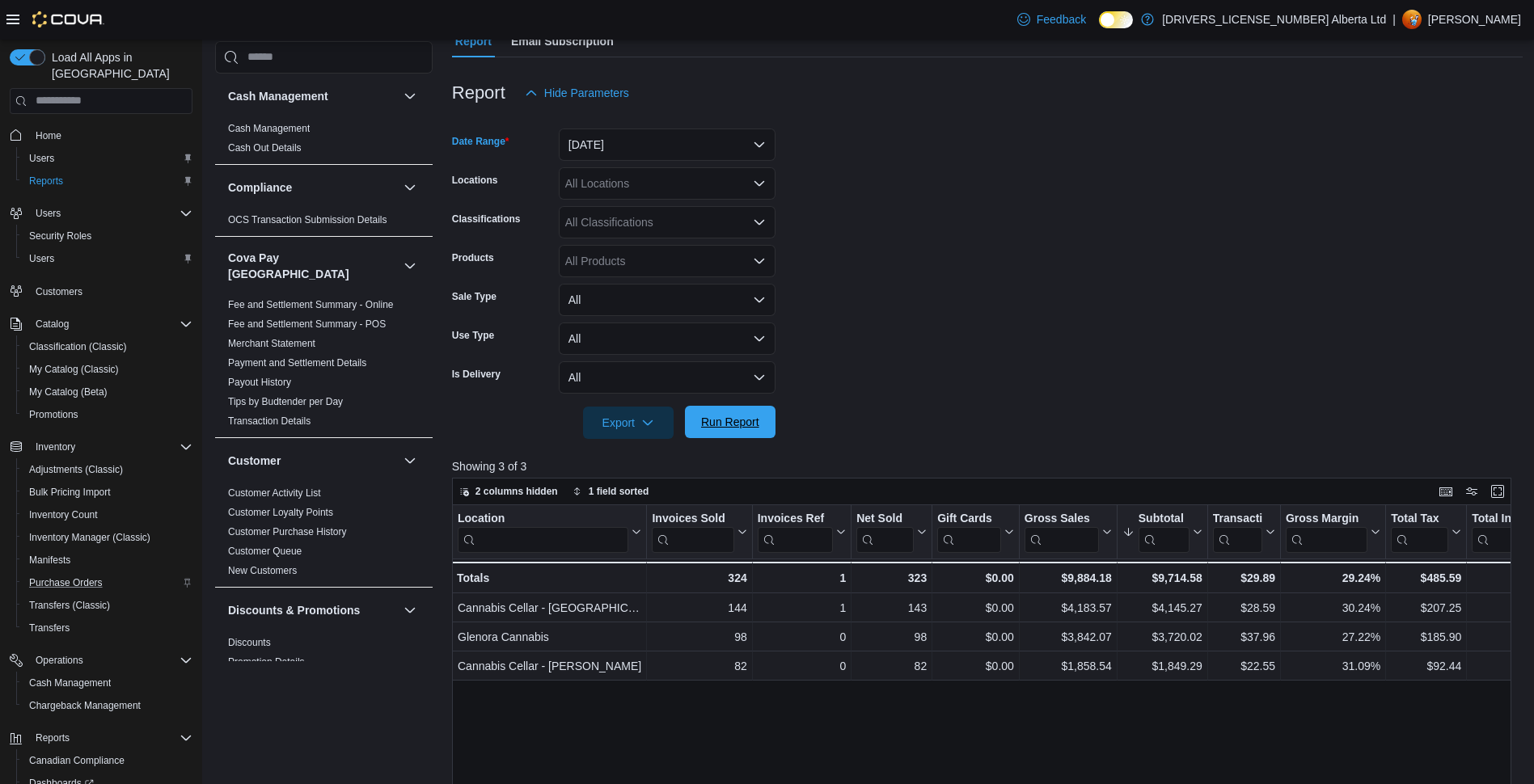
click at [707, 416] on span "Run Report" at bounding box center [729, 422] width 58 height 16
click at [694, 418] on span "Run Report" at bounding box center [729, 422] width 71 height 33
